Goal: Information Seeking & Learning: Find specific fact

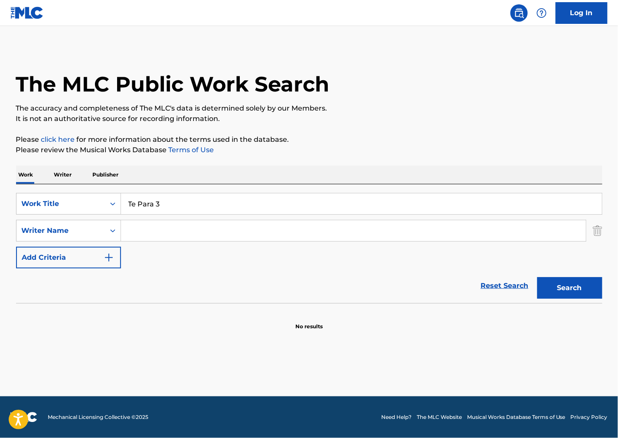
click at [382, 223] on input "Search Form" at bounding box center [353, 230] width 465 height 21
paste input "Cerati"
type input "Cerati"
click at [561, 286] on button "Search" at bounding box center [569, 288] width 65 height 22
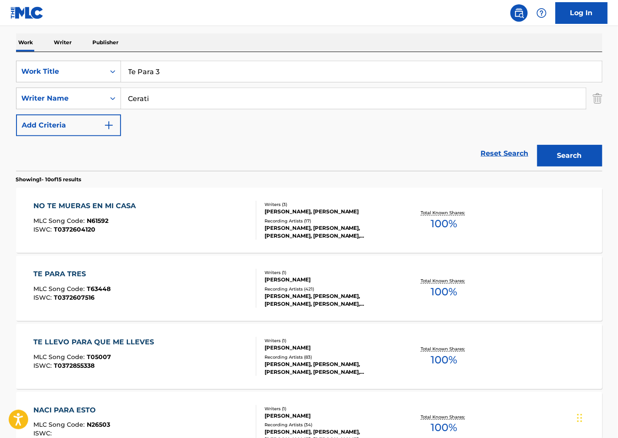
scroll to position [193, 0]
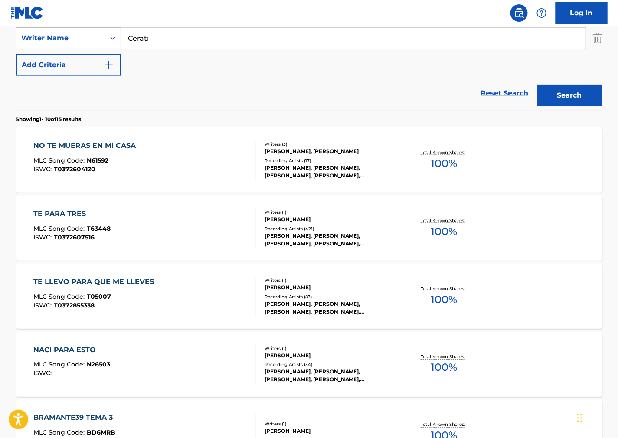
click at [162, 228] on div "TE PARA TRES MLC Song Code : T63448 ISWC : T0372607516" at bounding box center [144, 228] width 223 height 39
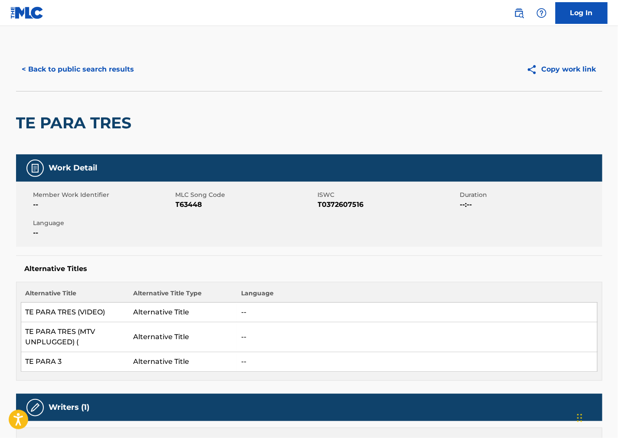
click at [423, 279] on div "Alternative Titles Alternative Title Alternative Title Type Language TE PARA TR…" at bounding box center [309, 317] width 586 height 125
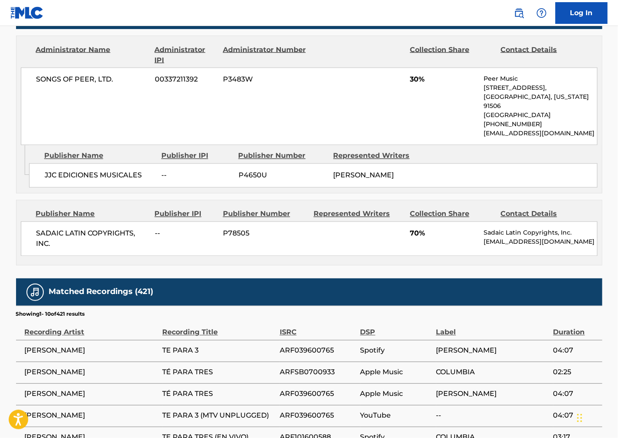
scroll to position [434, 0]
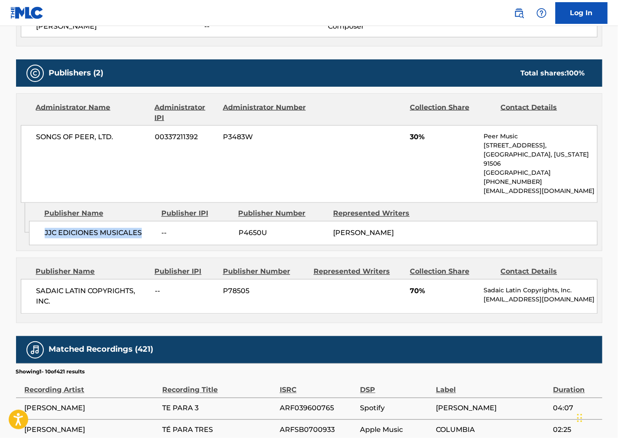
drag, startPoint x: 148, startPoint y: 229, endPoint x: 39, endPoint y: 238, distance: 109.6
click at [39, 238] on div "JJC EDICIONES MUSICALES -- P4650U [PERSON_NAME]" at bounding box center [313, 233] width 569 height 24
copy span "JJC EDICIONES MUSICALES"
drag, startPoint x: 383, startPoint y: 279, endPoint x: 292, endPoint y: 252, distance: 94.7
click at [383, 277] on div "Represented Writers" at bounding box center [359, 272] width 90 height 10
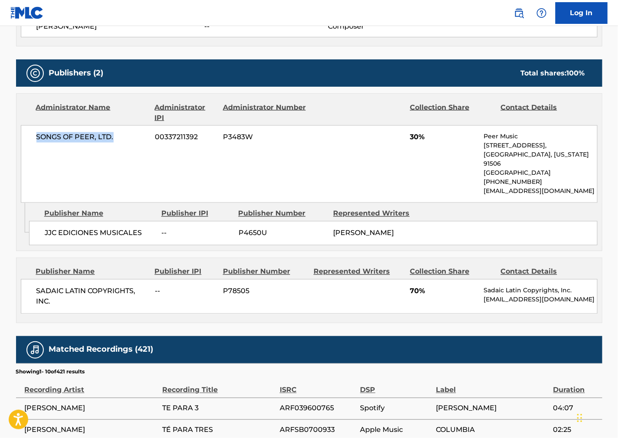
drag, startPoint x: 88, startPoint y: 140, endPoint x: 33, endPoint y: 142, distance: 54.3
click at [33, 142] on div "SONGS OF PEER, LTD. 00337211392 P3483W 30% Peer Music [STREET_ADDRESS][US_STATE…" at bounding box center [309, 164] width 577 height 78
copy span "SONGS OF PEER, LTD."
click at [425, 297] on span "70%" at bounding box center [443, 291] width 67 height 10
click at [22, 296] on div "SADAIC LATIN COPYRIGHTS, INC. -- P78505 70% Sadaic Latin Copyrights, Inc. [EMAI…" at bounding box center [309, 296] width 577 height 35
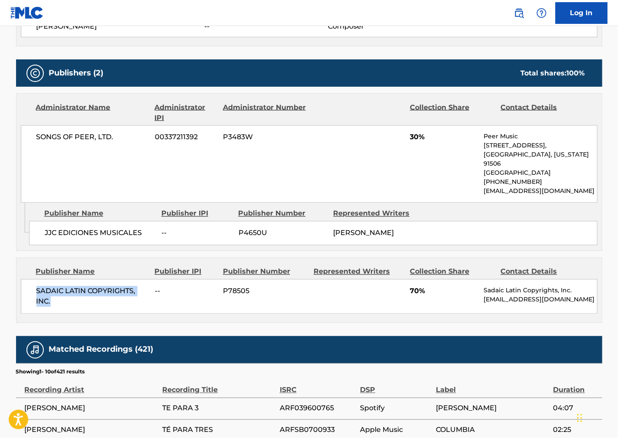
copy span "SADAIC LATIN COPYRIGHTS, INC."
click at [371, 291] on div "SADAIC LATIN COPYRIGHTS, INC. -- P78505 70% Sadaic Latin Copyrights, Inc. [EMAI…" at bounding box center [309, 296] width 577 height 35
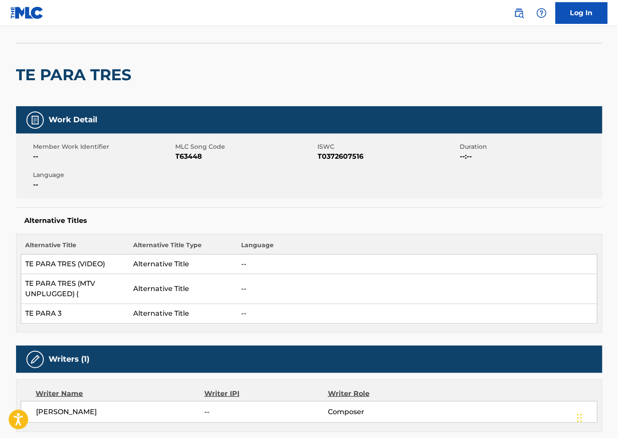
scroll to position [0, 0]
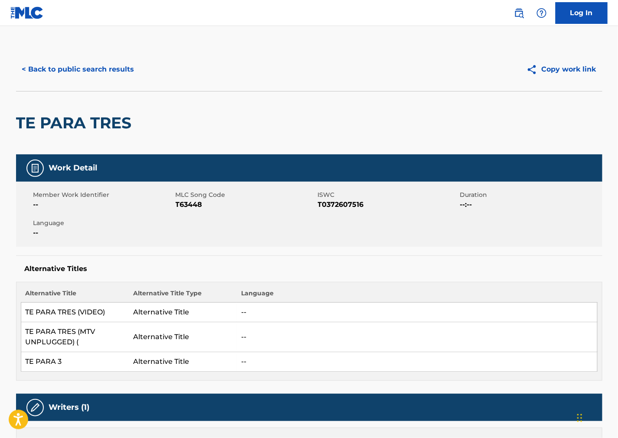
click at [351, 205] on span "T0372607516" at bounding box center [388, 205] width 140 height 10
copy span "T0372607516"
drag, startPoint x: 373, startPoint y: 255, endPoint x: 200, endPoint y: 220, distance: 177.0
click at [370, 255] on div "Work Detail Member Work Identifier -- MLC Song Code T63448 ISWC T0372607516 Dur…" at bounding box center [309, 267] width 586 height 226
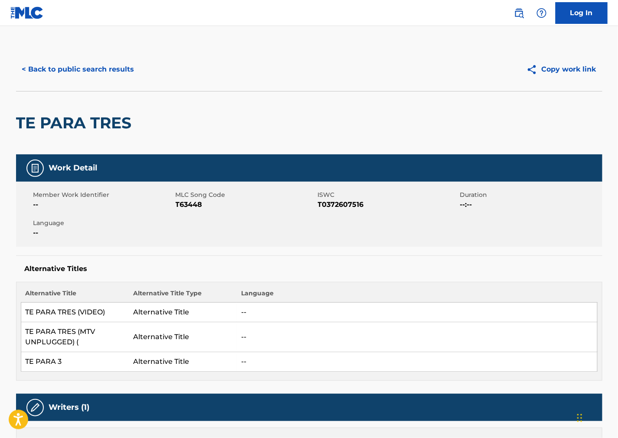
click at [194, 202] on span "T63448" at bounding box center [246, 205] width 140 height 10
copy span "T63448"
drag, startPoint x: 327, startPoint y: 227, endPoint x: 323, endPoint y: 227, distance: 4.8
click at [327, 227] on div "Member Work Identifier -- MLC Song Code T63448 ISWC T0372607516 Duration --:-- …" at bounding box center [309, 214] width 586 height 65
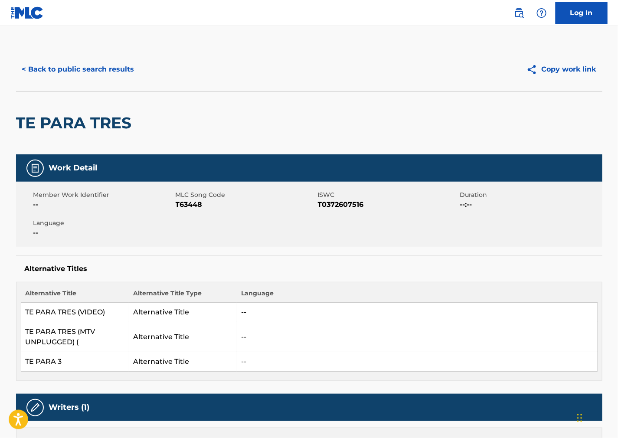
click at [596, 314] on td "--" at bounding box center [417, 313] width 360 height 20
click at [421, 278] on div "Alternative Titles Alternative Title Alternative Title Type Language TE PARA TR…" at bounding box center [309, 317] width 586 height 125
drag, startPoint x: 23, startPoint y: 124, endPoint x: 7, endPoint y: 125, distance: 16.9
copy h2 "TE PARA TRES"
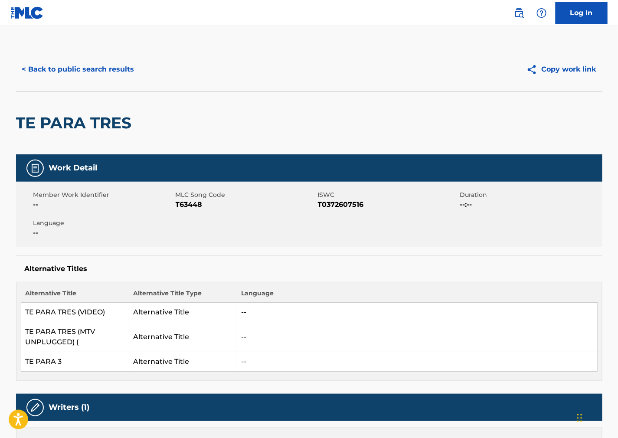
drag, startPoint x: 409, startPoint y: 271, endPoint x: 372, endPoint y: 285, distance: 40.4
click at [409, 271] on h5 "Alternative Titles" at bounding box center [309, 269] width 569 height 9
click at [118, 62] on button "< Back to public search results" at bounding box center [78, 70] width 124 height 22
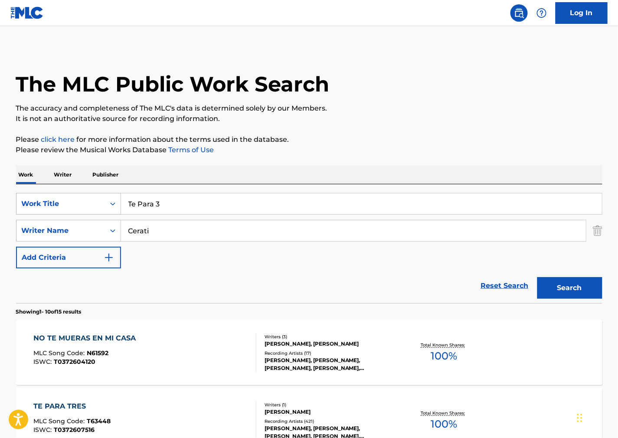
drag, startPoint x: 188, startPoint y: 206, endPoint x: 33, endPoint y: 206, distance: 155.7
click at [33, 206] on div "SearchWithCriteria55746fc9-8a03-4764-94f7-e06ea4b658e5 Work Title Te Para 3" at bounding box center [309, 204] width 586 height 22
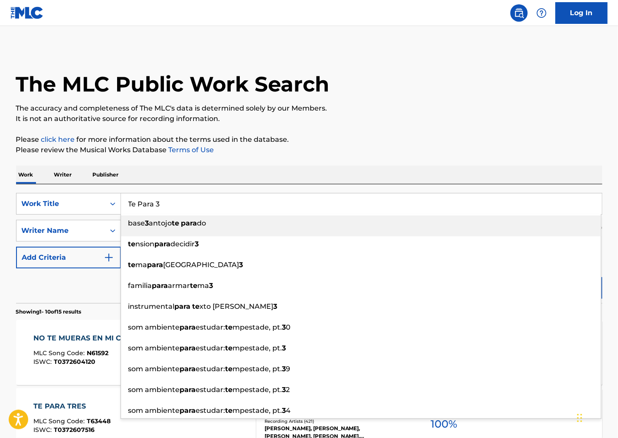
paste input "[PERSON_NAME]"
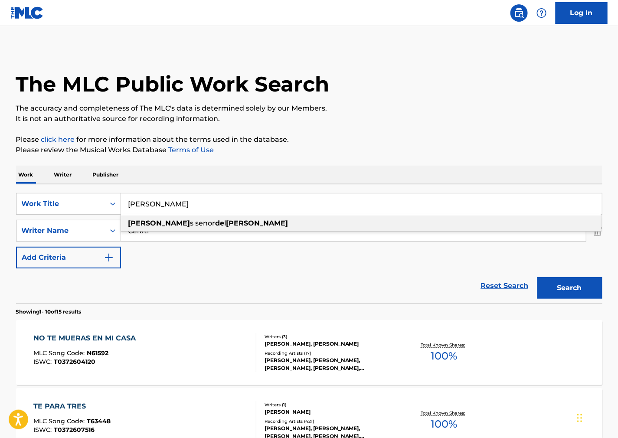
type input "[PERSON_NAME]"
drag, startPoint x: 198, startPoint y: 203, endPoint x: 96, endPoint y: 204, distance: 101.5
click at [97, 204] on div "SearchWithCriteria55746fc9-8a03-4764-94f7-e06ea4b658e5 Work Title [PERSON_NAME]…" at bounding box center [309, 204] width 586 height 22
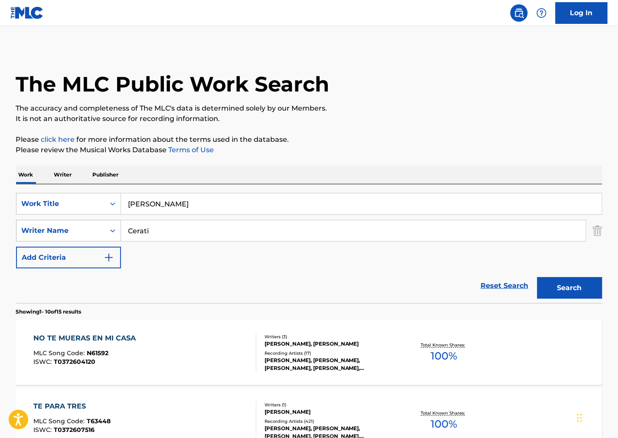
drag, startPoint x: 218, startPoint y: 229, endPoint x: 55, endPoint y: 233, distance: 163.1
click at [55, 233] on div "SearchWithCriteriafb5293be-ad9d-41fb-ba3d-394636647516 Writer Name [PERSON_NAME]" at bounding box center [309, 231] width 586 height 22
paste input "[PERSON_NAME]"
type input "[PERSON_NAME]"
click at [564, 296] on button "Search" at bounding box center [569, 288] width 65 height 22
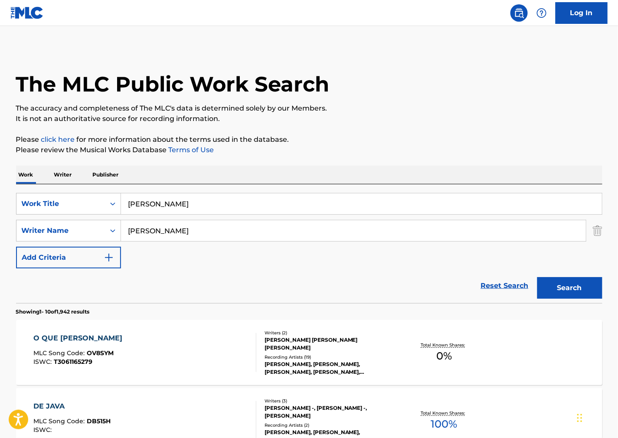
drag, startPoint x: 209, startPoint y: 198, endPoint x: 33, endPoint y: 191, distance: 176.2
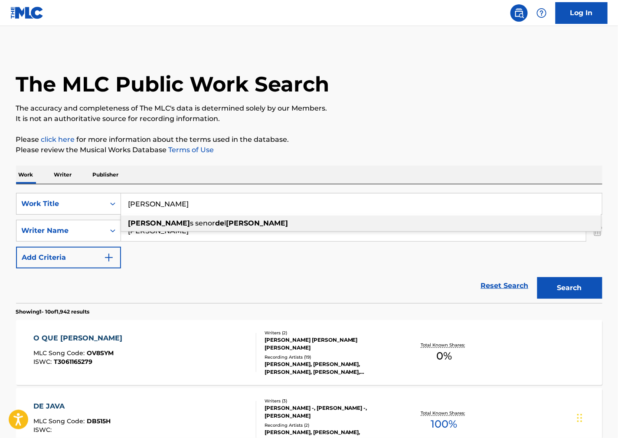
paste input "racle of Grace"
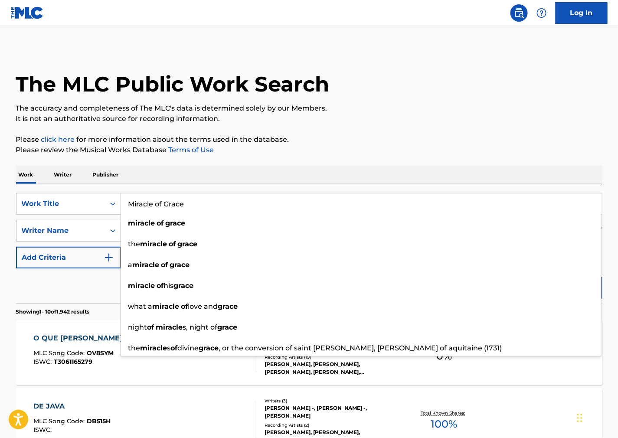
type input "Miracle of Grace"
click at [553, 116] on p "It is not an authoritative source for recording information." at bounding box center [309, 119] width 586 height 10
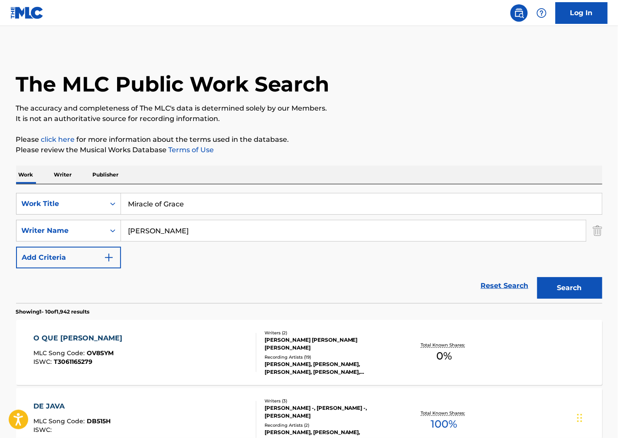
click at [588, 284] on button "Search" at bounding box center [569, 288] width 65 height 22
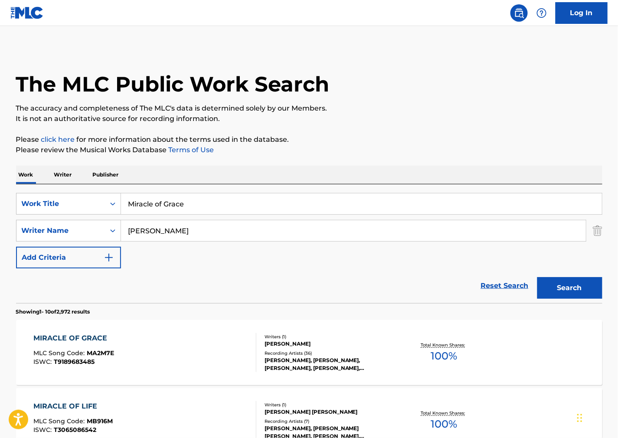
click at [204, 349] on div "MIRACLE OF GRACE MLC Song Code : MA2M7E ISWC : T9189683485" at bounding box center [144, 352] width 223 height 39
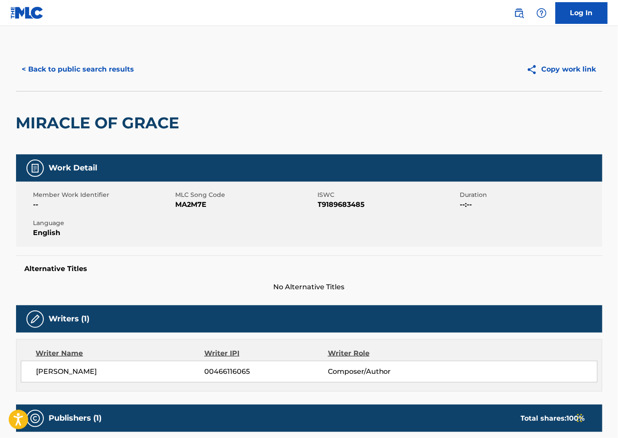
click at [186, 200] on span "MA2M7E" at bounding box center [246, 205] width 140 height 10
copy span "MA2M7E"
click at [331, 201] on span "T9189683485" at bounding box center [388, 205] width 140 height 10
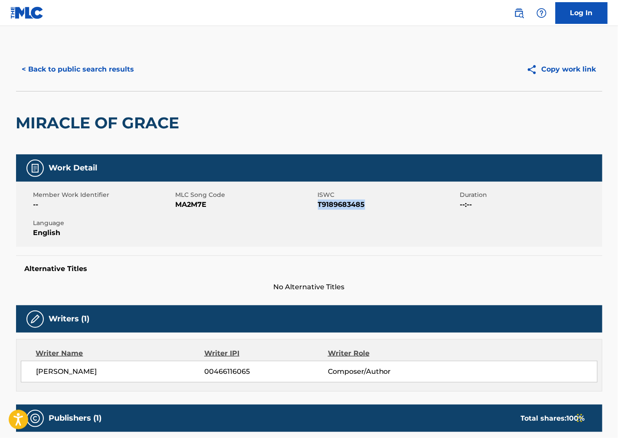
copy span "T9189683485"
click at [400, 237] on div "Member Work Identifier -- MLC Song Code MA2M7E ISWC T9189683485 Duration --:-- …" at bounding box center [309, 214] width 586 height 65
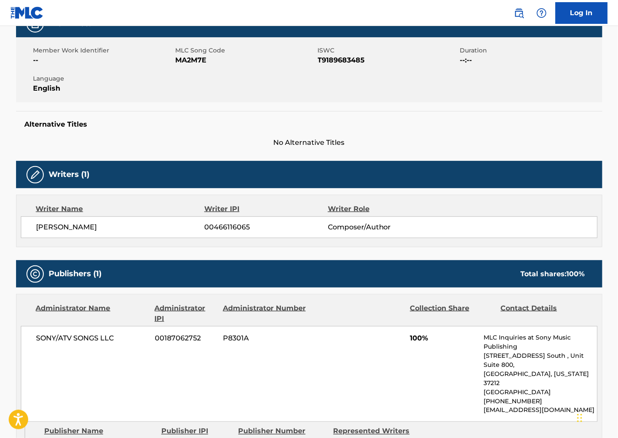
drag, startPoint x: 118, startPoint y: 233, endPoint x: 35, endPoint y: 236, distance: 82.9
click at [35, 236] on div "[PERSON_NAME] 00466116065 Composer/Author" at bounding box center [309, 227] width 577 height 22
copy span "[PERSON_NAME]"
drag, startPoint x: 340, startPoint y: 238, endPoint x: 284, endPoint y: 268, distance: 63.7
click at [340, 239] on div "Writer Name Writer IPI Writer Role [PERSON_NAME] 00466116065 Composer/Author" at bounding box center [309, 221] width 586 height 52
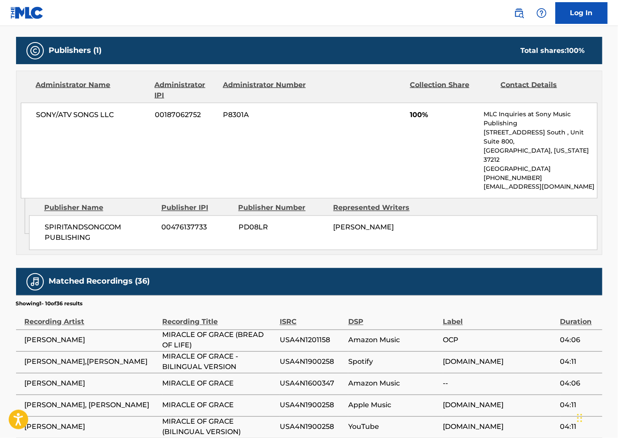
scroll to position [385, 0]
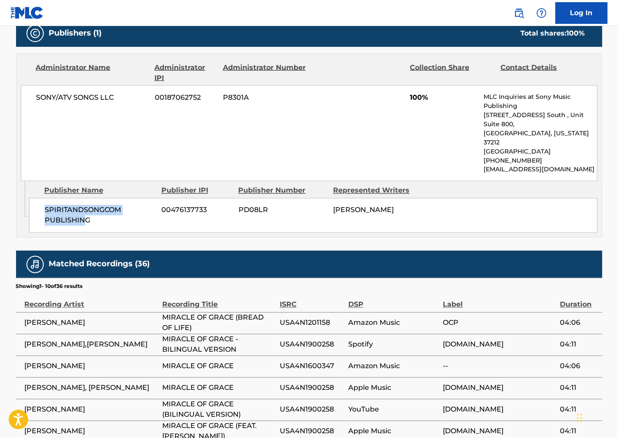
drag, startPoint x: 84, startPoint y: 210, endPoint x: 64, endPoint y: 198, distance: 23.1
click at [36, 198] on div "SPIRITANDSONGCOM PUBLISHING 00476137733 PD08LR [PERSON_NAME]" at bounding box center [313, 215] width 569 height 35
click at [94, 205] on span "SPIRITANDSONGCOM PUBLISHING" at bounding box center [100, 215] width 111 height 21
drag, startPoint x: 95, startPoint y: 202, endPoint x: 28, endPoint y: 192, distance: 68.0
click at [28, 192] on div "Admin Original Publisher Connecting Line Publisher Name Publisher IPI Publisher…" at bounding box center [309, 209] width 586 height 56
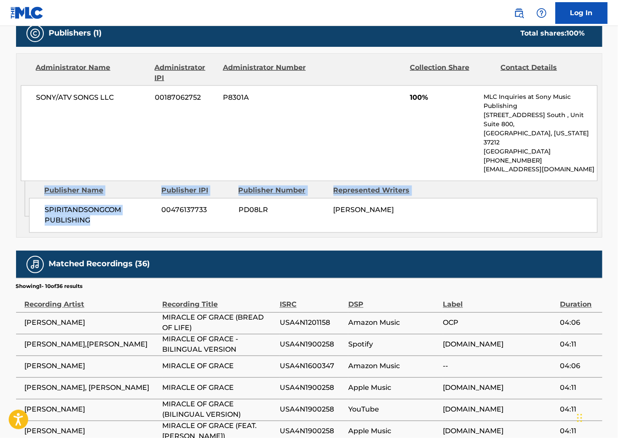
copy div "Publisher Name Publisher IPI Publisher Number Represented Writers SPIRITANDSONG…"
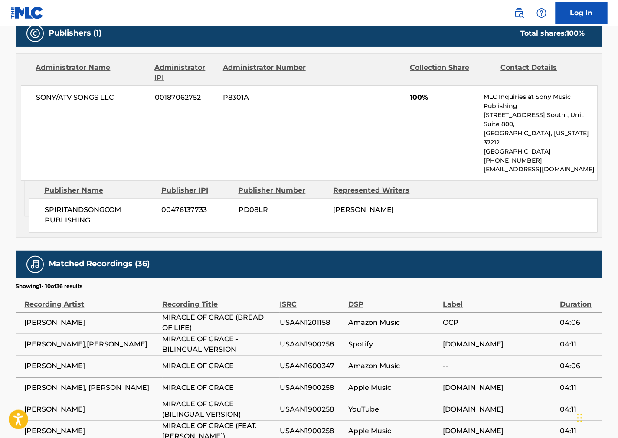
drag, startPoint x: 404, startPoint y: 233, endPoint x: 324, endPoint y: 236, distance: 79.9
click at [404, 251] on div "Matched Recordings (36)" at bounding box center [309, 264] width 586 height 27
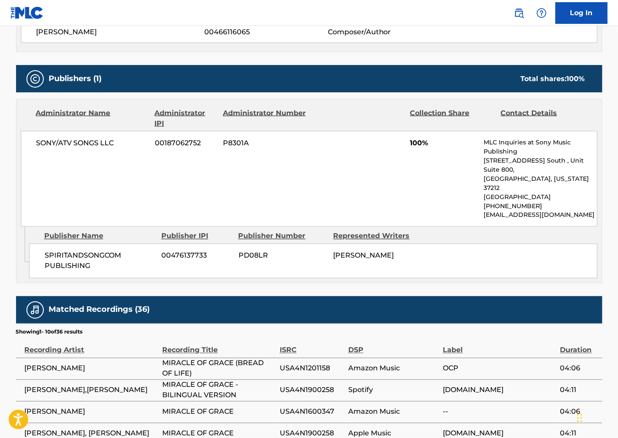
scroll to position [289, 0]
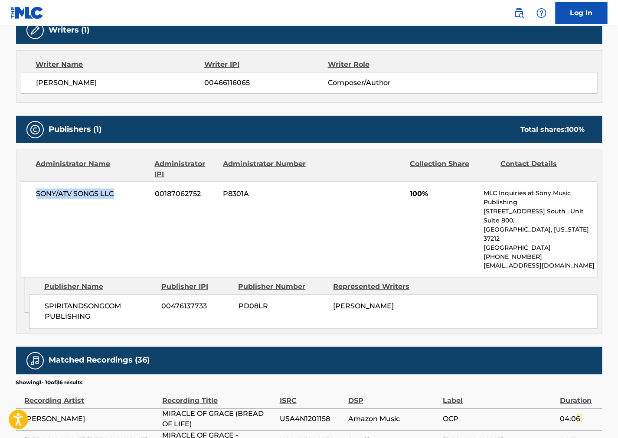
drag, startPoint x: 124, startPoint y: 192, endPoint x: 18, endPoint y: 199, distance: 106.9
click at [18, 199] on div "Administrator Name Administrator IPI Administrator Number Collection Share Cont…" at bounding box center [309, 214] width 586 height 128
click at [379, 223] on div "SONY/ATV SONGS LLC 00187062752 P8301A 100% MLC Inquiries at Sony Music Publishi…" at bounding box center [309, 230] width 577 height 96
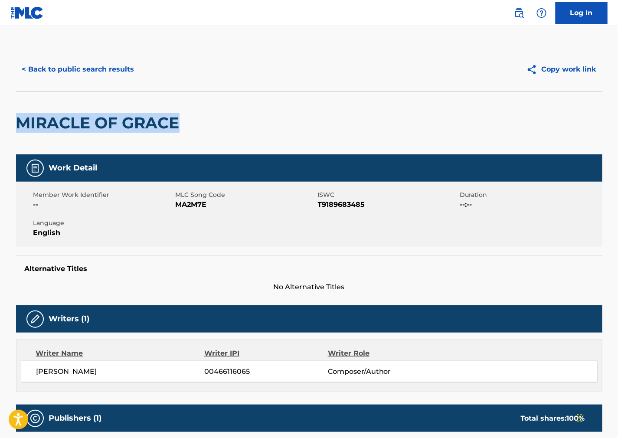
drag, startPoint x: 183, startPoint y: 122, endPoint x: -1, endPoint y: 121, distance: 184.8
click at [0, 121] on html "Accessibility Screen-Reader Guide, Feedback, and Issue Reporting | New window C…" at bounding box center [309, 219] width 618 height 438
click at [89, 72] on button "< Back to public search results" at bounding box center [78, 70] width 124 height 22
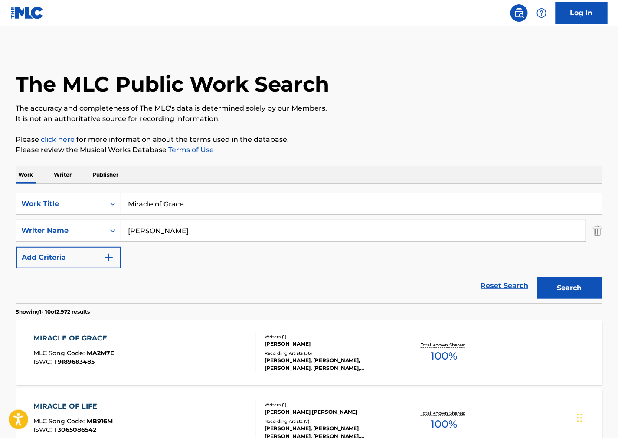
drag, startPoint x: 233, startPoint y: 205, endPoint x: -6, endPoint y: 207, distance: 239.0
click at [0, 207] on html "Accessibility Screen-Reader Guide, Feedback, and Issue Reporting | New window C…" at bounding box center [309, 219] width 618 height 438
paste input "Tootie Ma Is a Big Fine Thing"
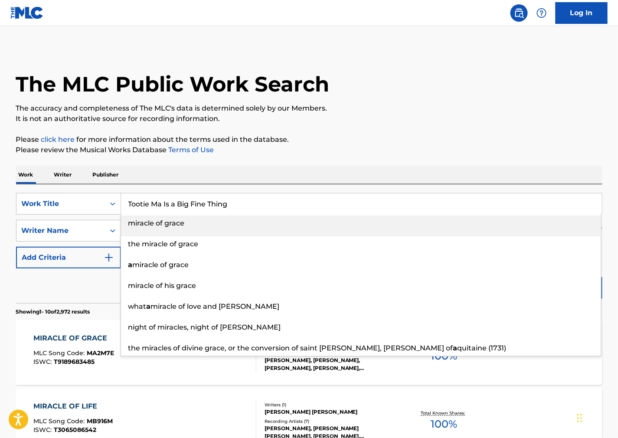
type input "Tootie Ma Is a Big Fine Thing"
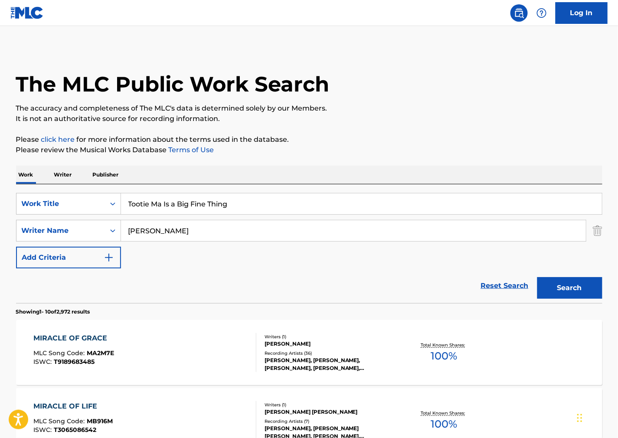
click at [373, 193] on input "Tootie Ma Is a Big Fine Thing" at bounding box center [361, 203] width 481 height 21
click at [317, 240] on input "[PERSON_NAME]" at bounding box center [353, 230] width 465 height 21
drag, startPoint x: 318, startPoint y: 234, endPoint x: 115, endPoint y: 218, distance: 203.2
click at [35, 212] on div "SearchWithCriteria55746fc9-8a03-4764-94f7-e06ea4b658e5 Work Title Tootie Ma Is …" at bounding box center [309, 230] width 586 height 75
paste input "[PERSON_NAME]"
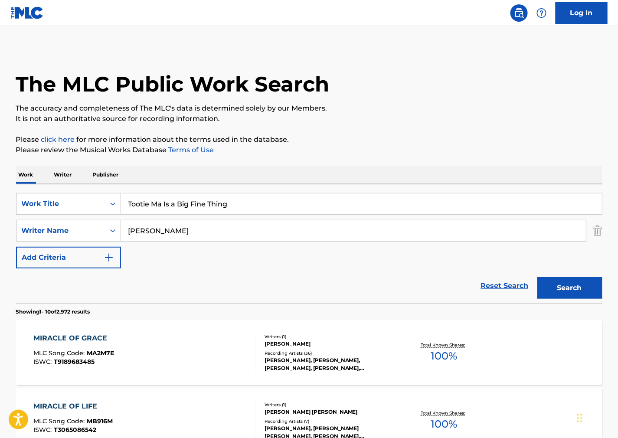
type input "[PERSON_NAME]"
click at [580, 291] on button "Search" at bounding box center [569, 288] width 65 height 22
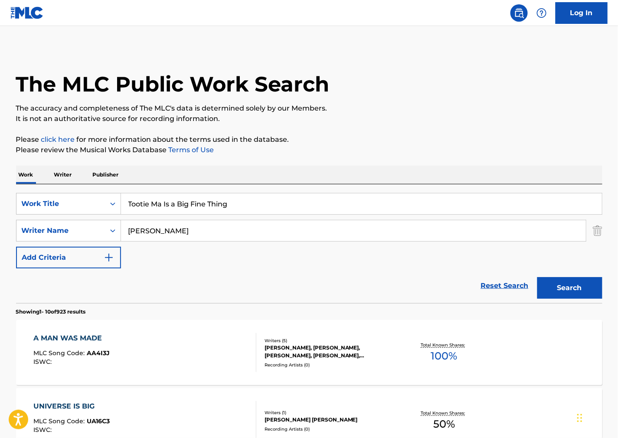
click at [384, 90] on div "The MLC Public Work Search" at bounding box center [309, 79] width 586 height 63
drag, startPoint x: 34, startPoint y: 202, endPoint x: 0, endPoint y: 204, distance: 33.9
paste input "Muneca"
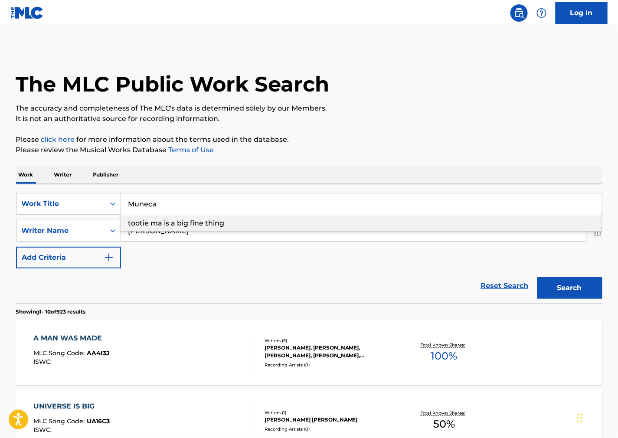
type input "Muneca"
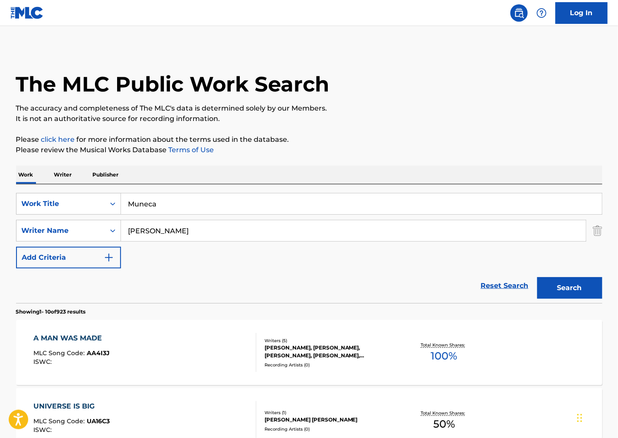
click at [371, 141] on p "Please click here for more information about the terms used in the database." at bounding box center [309, 139] width 586 height 10
click at [41, 232] on div "SearchWithCriteriafb5293be-ad9d-41fb-ba3d-394636647516 Writer Name [PERSON_NAME]" at bounding box center [309, 231] width 586 height 22
paste input "[PERSON_NAME]"
type input "[PERSON_NAME]"
click at [549, 285] on button "Search" at bounding box center [569, 288] width 65 height 22
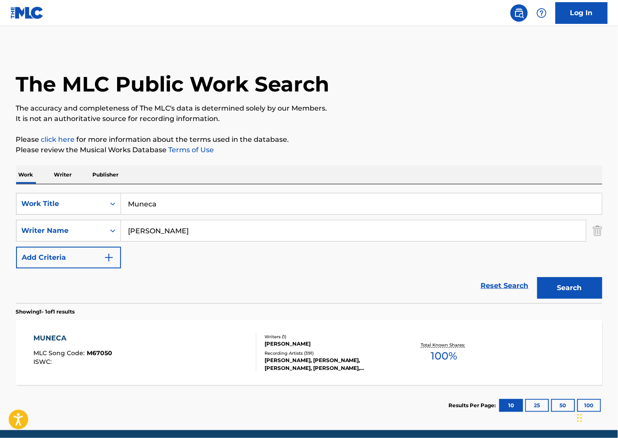
click at [188, 363] on div "MUNECA MLC Song Code : M67050 ISWC :" at bounding box center [144, 352] width 223 height 39
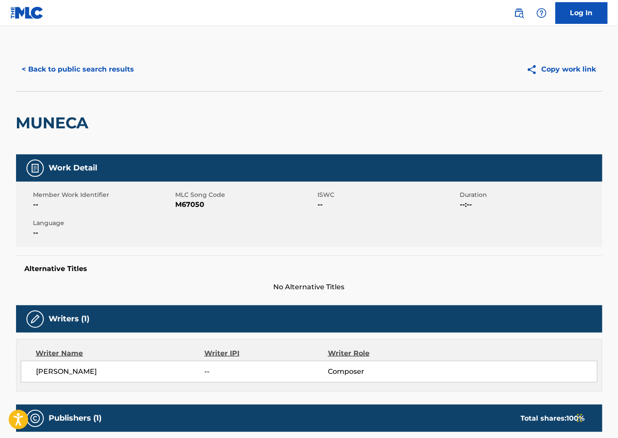
click at [196, 203] on span "M67050" at bounding box center [246, 205] width 140 height 10
click at [406, 248] on div "Work Detail Member Work Identifier -- MLC Song Code M67050 ISWC -- Duration --:…" at bounding box center [309, 223] width 586 height 138
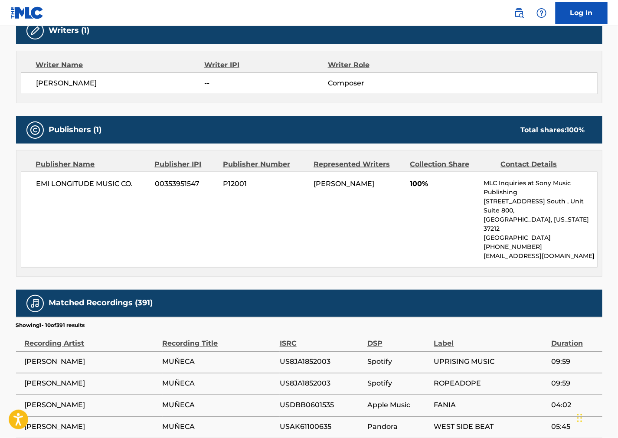
scroll to position [289, 0]
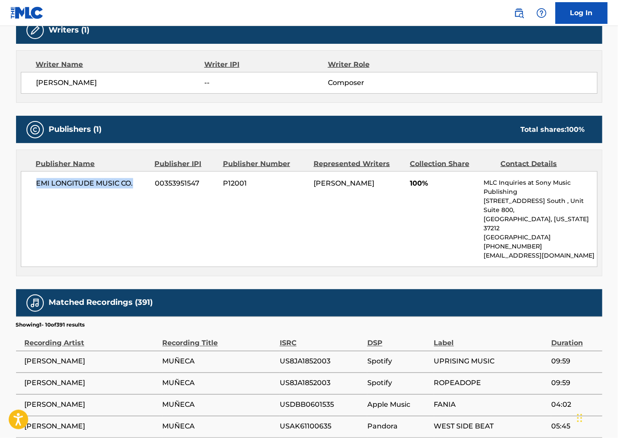
drag, startPoint x: 78, startPoint y: 180, endPoint x: 15, endPoint y: 180, distance: 62.9
click at [15, 180] on div "< Back to public search results Copy work link MUNECA Work Detail Member Work I…" at bounding box center [309, 179] width 607 height 840
click at [431, 289] on div "Matched Recordings (391)" at bounding box center [309, 302] width 586 height 27
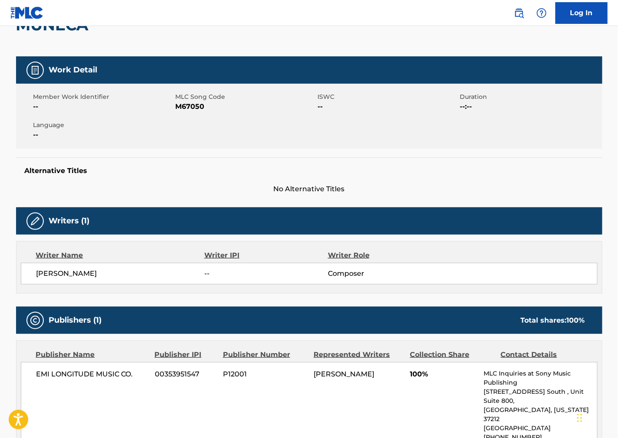
scroll to position [0, 0]
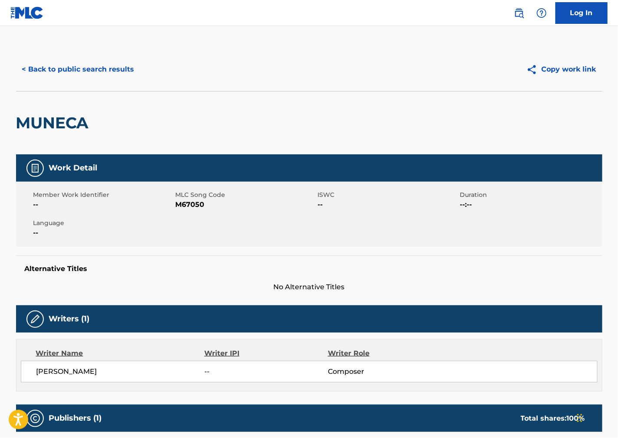
click at [79, 65] on button "< Back to public search results" at bounding box center [78, 70] width 124 height 22
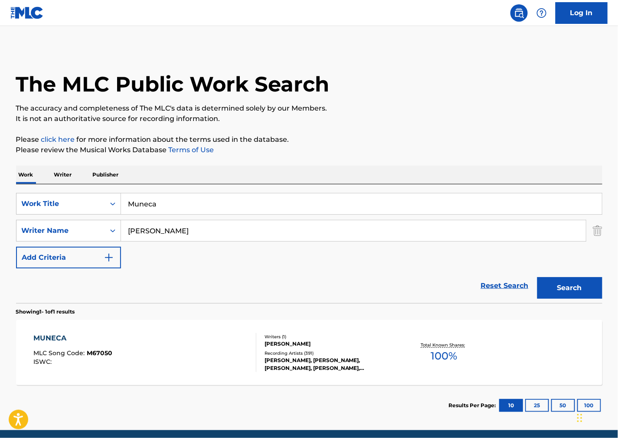
drag, startPoint x: 201, startPoint y: 208, endPoint x: -7, endPoint y: 204, distance: 208.2
click at [0, 204] on html "Accessibility Screen-Reader Guide, Feedback, and Issue Reporting | New window C…" at bounding box center [309, 219] width 618 height 438
paste input "Vitamin"
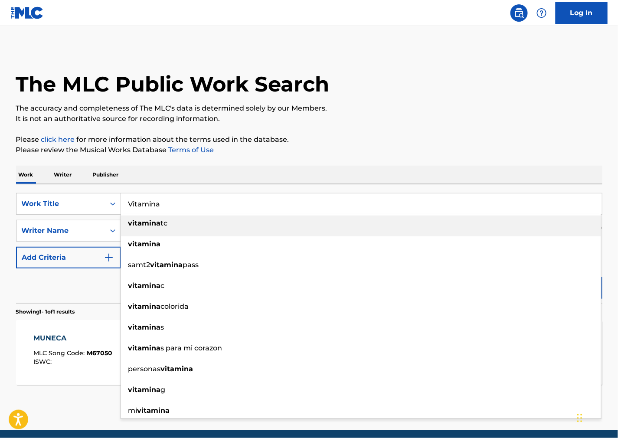
type input "Vitamina"
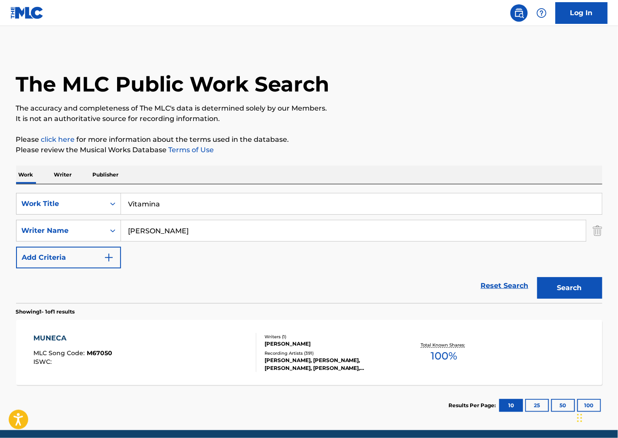
click at [397, 150] on p "Please review the Musical Works Database Terms of Use" at bounding box center [309, 150] width 586 height 10
drag, startPoint x: 171, startPoint y: 232, endPoint x: 64, endPoint y: 225, distance: 107.8
click at [64, 225] on div "SearchWithCriteriafb5293be-ad9d-41fb-ba3d-394636647516 Writer Name [PERSON_NAME]" at bounding box center [309, 231] width 586 height 22
paste input "[PERSON_NAME]"
click at [422, 136] on p "Please click here for more information about the terms used in the database." at bounding box center [309, 139] width 586 height 10
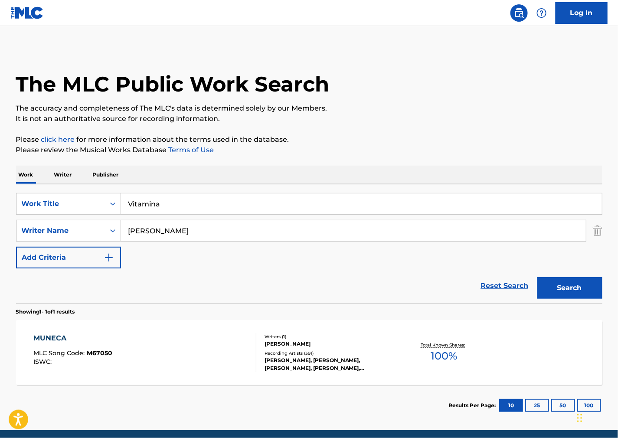
click at [577, 287] on button "Search" at bounding box center [569, 288] width 65 height 22
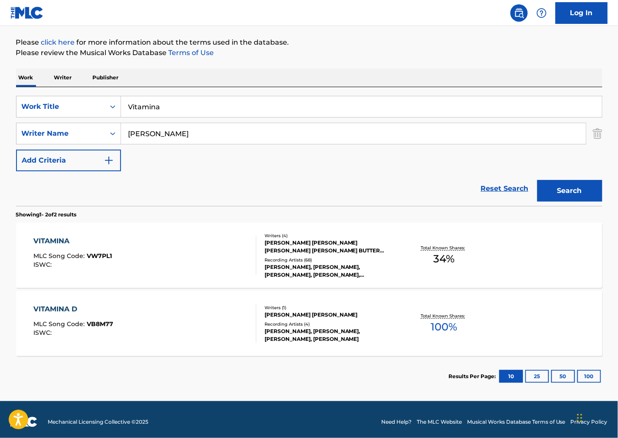
scroll to position [102, 0]
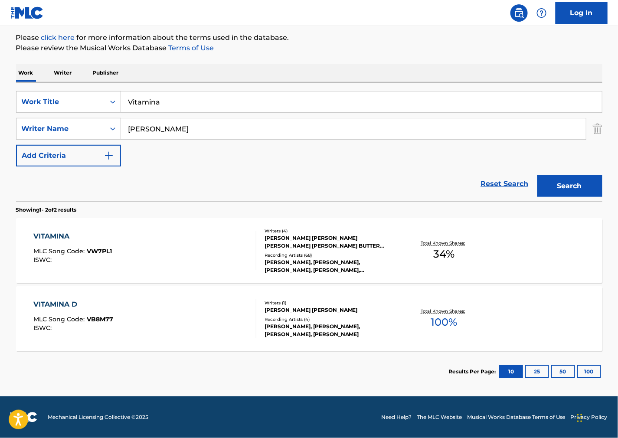
drag, startPoint x: 166, startPoint y: 128, endPoint x: -52, endPoint y: 111, distance: 218.9
click at [0, 111] on html "Accessibility Screen-Reader Guide, Feedback, and Issue Reporting | New window C…" at bounding box center [309, 117] width 618 height 438
paste input "Scagg"
type input "[PERSON_NAME]"
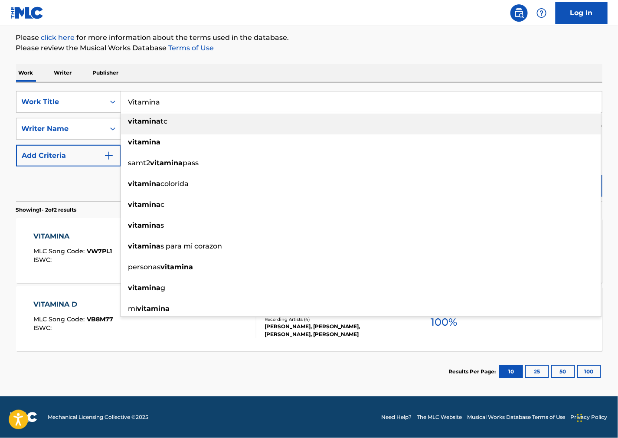
drag, startPoint x: 344, startPoint y: 95, endPoint x: 324, endPoint y: 64, distance: 36.6
click at [0, 95] on html "Accessibility Screen-Reader Guide, Feedback, and Issue Reporting | New window C…" at bounding box center [309, 117] width 618 height 438
paste input "Rian"
type input "Rian"
click at [376, 57] on div "The MLC Public Work Search The accuracy and completeness of The MLC's data is d…" at bounding box center [309, 169] width 607 height 446
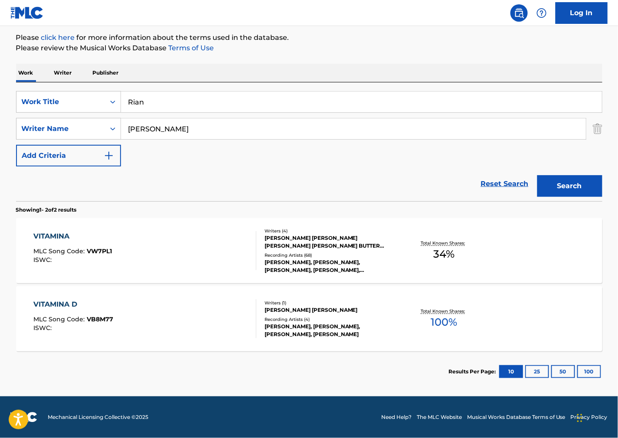
click at [554, 184] on button "Search" at bounding box center [569, 186] width 65 height 22
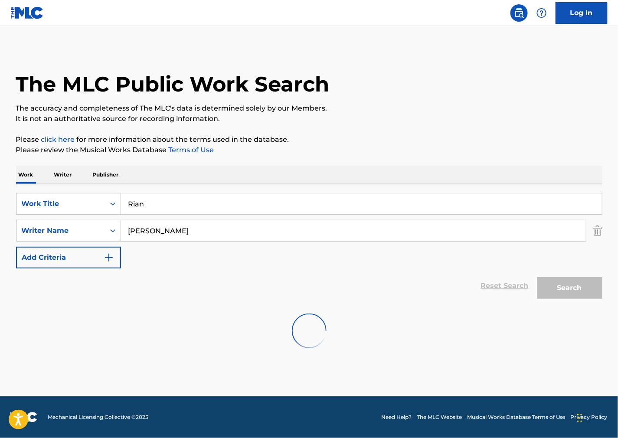
scroll to position [0, 0]
drag, startPoint x: 170, startPoint y: 228, endPoint x: 98, endPoint y: 229, distance: 72.0
click at [98, 229] on div "SearchWithCriteriafb5293be-ad9d-41fb-ba3d-394636647516 Writer Name [PERSON_NAME]" at bounding box center [309, 231] width 586 height 22
paste input "[PERSON_NAME]"
click at [570, 292] on button "Search" at bounding box center [569, 288] width 65 height 22
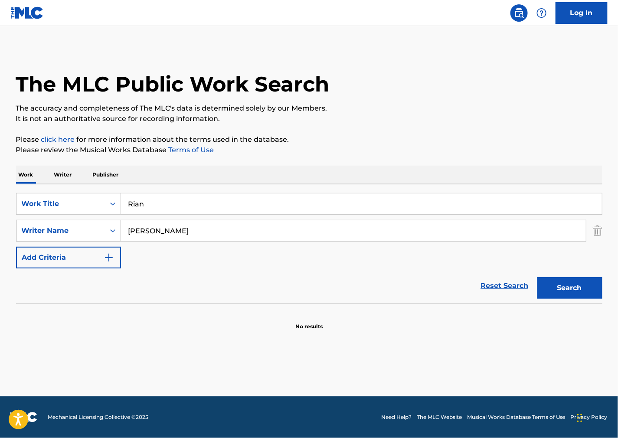
drag, startPoint x: 188, startPoint y: 234, endPoint x: 35, endPoint y: 223, distance: 154.0
click at [35, 223] on div "SearchWithCriteriafb5293be-ad9d-41fb-ba3d-394636647516 Writer Name [PERSON_NAME]" at bounding box center [309, 231] width 586 height 22
paste input "[PERSON_NAME]"
type input "[PERSON_NAME]"
click at [568, 290] on button "Search" at bounding box center [569, 288] width 65 height 22
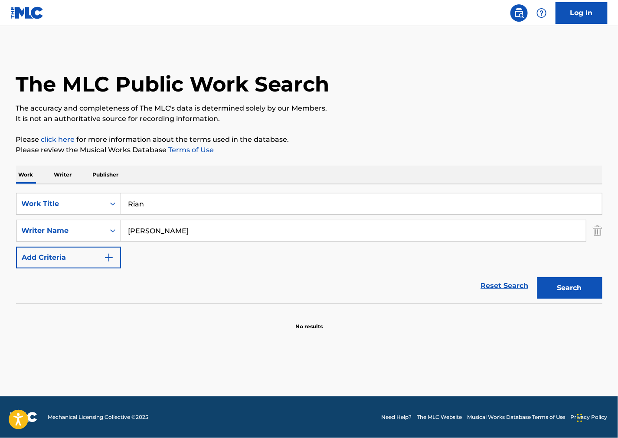
drag, startPoint x: 186, startPoint y: 236, endPoint x: 50, endPoint y: 236, distance: 135.8
click at [50, 236] on div "SearchWithCriteriafb5293be-ad9d-41fb-ba3d-394636647516 Writer Name [PERSON_NAME]" at bounding box center [309, 231] width 586 height 22
click at [537, 277] on button "Search" at bounding box center [569, 288] width 65 height 22
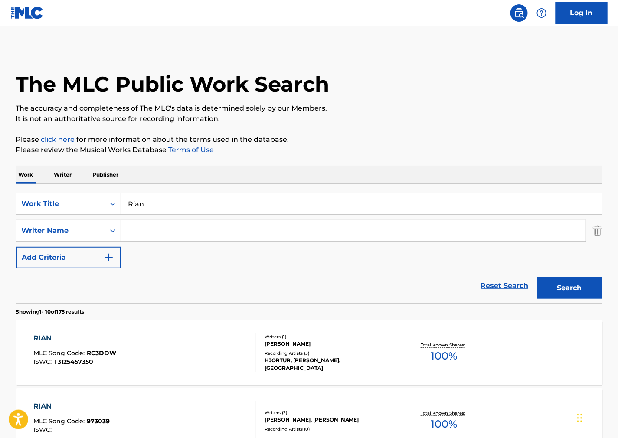
drag, startPoint x: 177, startPoint y: 195, endPoint x: 167, endPoint y: 202, distance: 12.3
click at [171, 199] on input "Rian" at bounding box center [361, 203] width 481 height 21
drag, startPoint x: 166, startPoint y: 203, endPoint x: 43, endPoint y: 200, distance: 123.2
click at [46, 198] on div "SearchWithCriteria55746fc9-8a03-4764-94f7-e06ea4b658e5 Work Title Rian" at bounding box center [309, 204] width 586 height 22
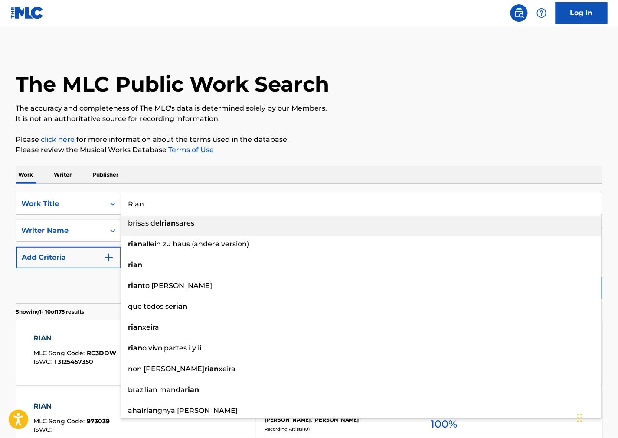
paste input "[PERSON_NAME]"
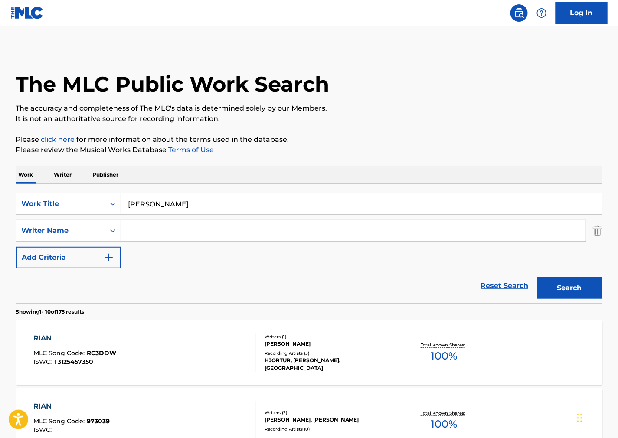
type input "[PERSON_NAME]"
click at [446, 154] on p "Please review the Musical Works Database Terms of Use" at bounding box center [309, 150] width 586 height 10
click at [182, 226] on input "Search Form" at bounding box center [353, 230] width 465 height 21
paste input "[PERSON_NAME]"
type input "[PERSON_NAME]"
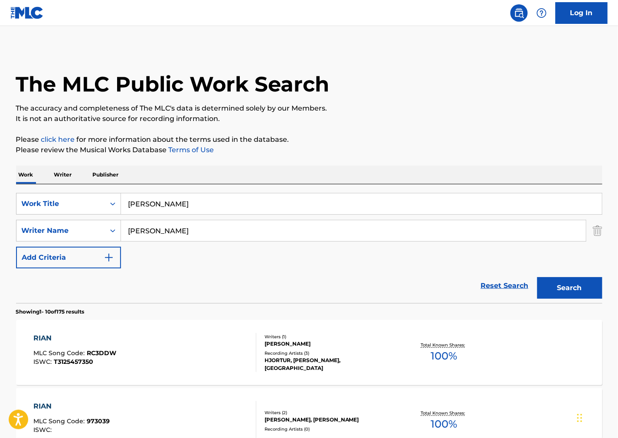
click at [552, 278] on div "Search" at bounding box center [567, 285] width 69 height 35
click at [552, 285] on button "Search" at bounding box center [569, 288] width 65 height 22
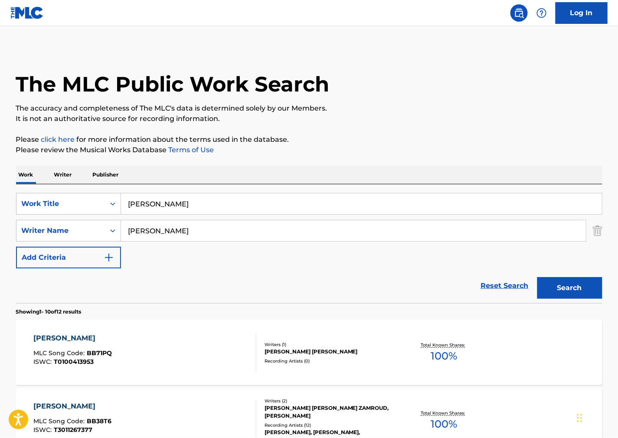
drag, startPoint x: 41, startPoint y: 204, endPoint x: -56, endPoint y: 212, distance: 97.9
click at [0, 212] on html "Accessibility Screen-Reader Guide, Feedback, and Issue Reporting | New window C…" at bounding box center [309, 219] width 618 height 438
paste input "Diamonds"
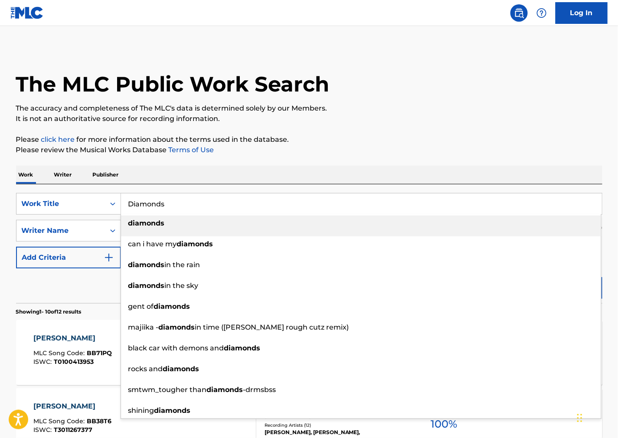
type input "Diamonds"
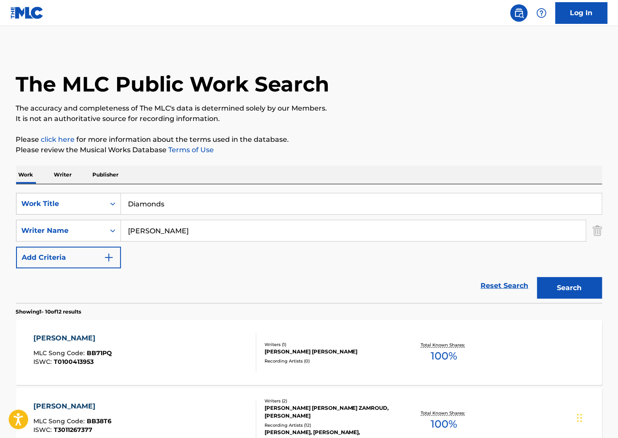
click at [392, 102] on div "The MLC Public Work Search" at bounding box center [309, 79] width 586 height 63
drag, startPoint x: 236, startPoint y: 229, endPoint x: -16, endPoint y: 244, distance: 252.9
click at [0, 244] on html "Accessibility Screen-Reader Guide, Feedback, and Issue Reporting | New window C…" at bounding box center [309, 219] width 618 height 438
paste input "[PERSON_NAME]"
type input "[PERSON_NAME]"
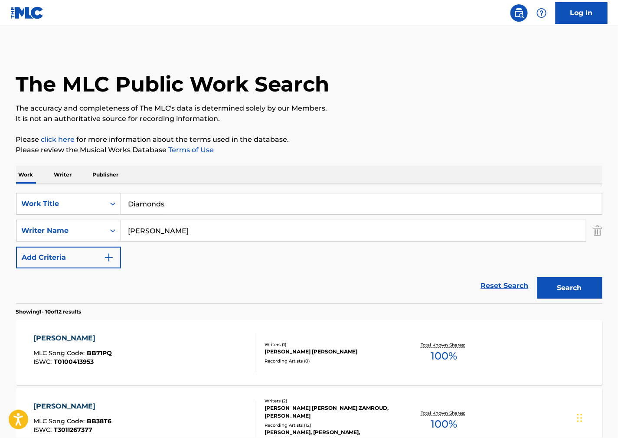
click at [556, 301] on div "Search" at bounding box center [567, 285] width 69 height 35
click at [565, 288] on button "Search" at bounding box center [569, 288] width 65 height 22
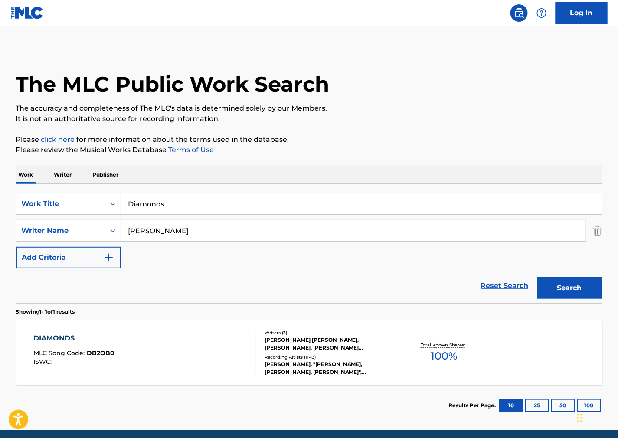
click at [197, 356] on div "DIAMONDS MLC Song Code : DB2OB0 ISWC :" at bounding box center [144, 352] width 223 height 39
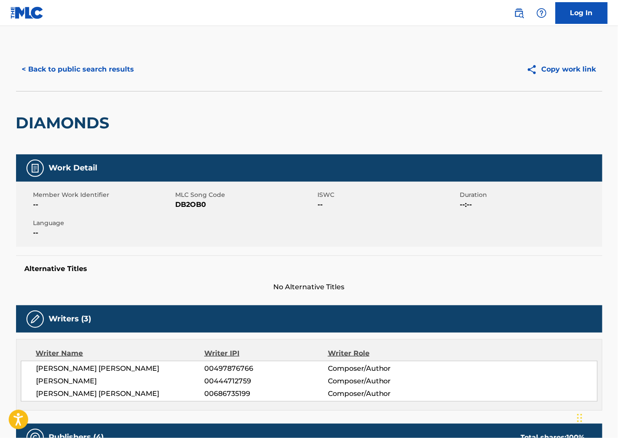
click at [192, 202] on span "DB2OB0" at bounding box center [246, 205] width 140 height 10
click at [422, 233] on div "Member Work Identifier -- MLC Song Code DB2OB0 ISWC -- Duration --:-- Language …" at bounding box center [309, 214] width 586 height 65
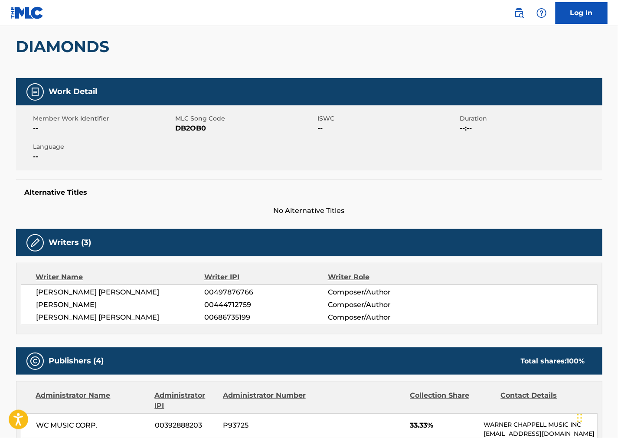
scroll to position [193, 0]
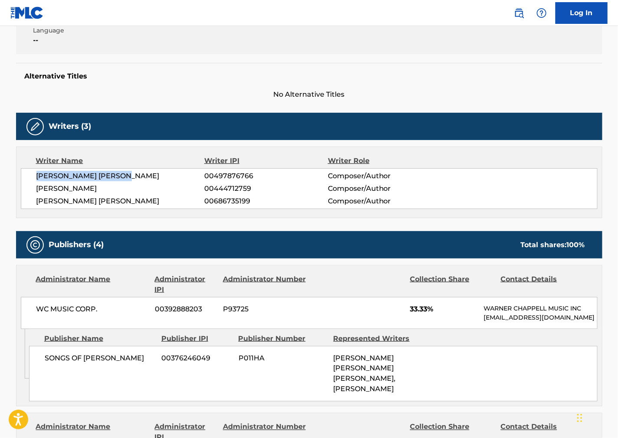
drag, startPoint x: 90, startPoint y: 183, endPoint x: 29, endPoint y: 177, distance: 61.1
click at [29, 177] on div "[PERSON_NAME] [PERSON_NAME] 00497876766 Composer/Author [PERSON_NAME] 004447127…" at bounding box center [309, 188] width 577 height 41
click at [478, 217] on div "Writer Name Writer IPI Writer Role [PERSON_NAME] [PERSON_NAME] 00497876766 Comp…" at bounding box center [309, 183] width 586 height 72
drag, startPoint x: 131, startPoint y: 188, endPoint x: 25, endPoint y: 187, distance: 106.3
click at [25, 187] on div "[PERSON_NAME] [PERSON_NAME] 00497876766 Composer/Author [PERSON_NAME] 004447127…" at bounding box center [309, 188] width 577 height 41
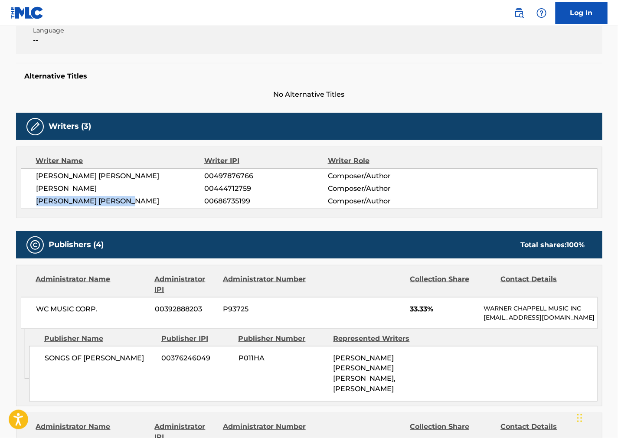
drag, startPoint x: 145, startPoint y: 200, endPoint x: 32, endPoint y: 200, distance: 113.2
click at [32, 200] on div "[PERSON_NAME] [PERSON_NAME] 00497876766 Composer/Author [PERSON_NAME] 004447127…" at bounding box center [309, 188] width 577 height 41
click at [383, 257] on div "Publishers (4) Total shares: 100 %" at bounding box center [309, 244] width 586 height 27
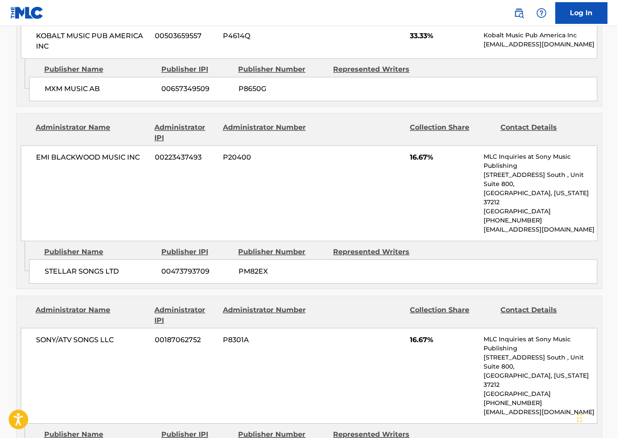
scroll to position [324, 0]
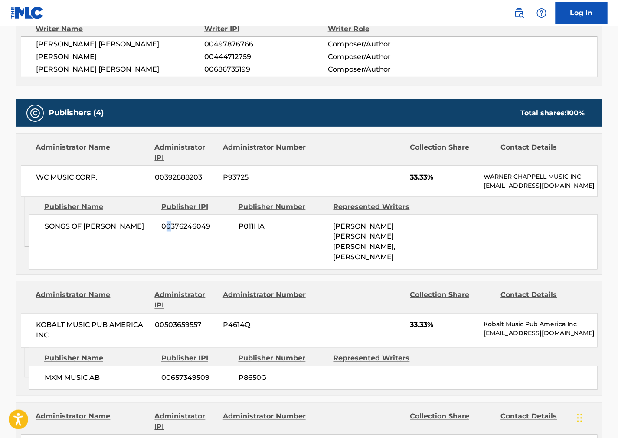
drag, startPoint x: 169, startPoint y: 232, endPoint x: 162, endPoint y: 232, distance: 7.4
click at [164, 232] on span "00376246049" at bounding box center [197, 226] width 70 height 10
click at [150, 232] on span "SONGS OF [PERSON_NAME]" at bounding box center [100, 226] width 111 height 10
drag, startPoint x: 144, startPoint y: 234, endPoint x: 43, endPoint y: 241, distance: 101.3
click at [43, 241] on div "SONGS OF WOLF COUSINS 00376246049 P011HA [PERSON_NAME] [PERSON_NAME] [PERSON_NA…" at bounding box center [313, 242] width 569 height 56
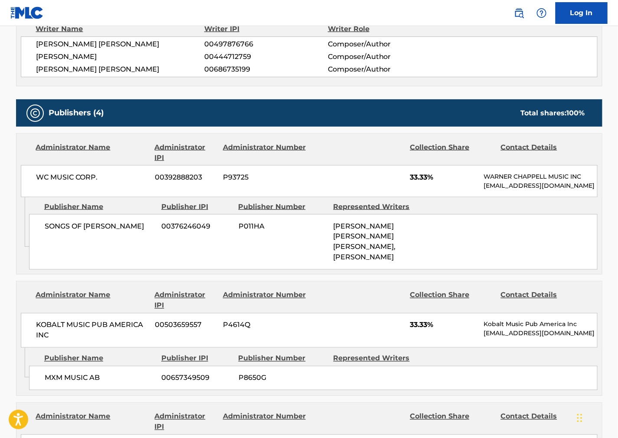
drag, startPoint x: 413, startPoint y: 229, endPoint x: 163, endPoint y: 198, distance: 252.2
click at [413, 230] on div "SONGS OF WOLF COUSINS 00376246049 P011HA [PERSON_NAME] [PERSON_NAME] [PERSON_NA…" at bounding box center [313, 242] width 569 height 56
drag, startPoint x: 118, startPoint y: 182, endPoint x: 26, endPoint y: 183, distance: 92.4
click at [26, 183] on div "WC MUSIC CORP. 00392888203 P93725 33.33% [PERSON_NAME] MUSIC INC [EMAIL_ADDRESS…" at bounding box center [309, 181] width 577 height 32
click at [362, 245] on span "[PERSON_NAME] [PERSON_NAME] [PERSON_NAME], [PERSON_NAME]" at bounding box center [365, 241] width 62 height 39
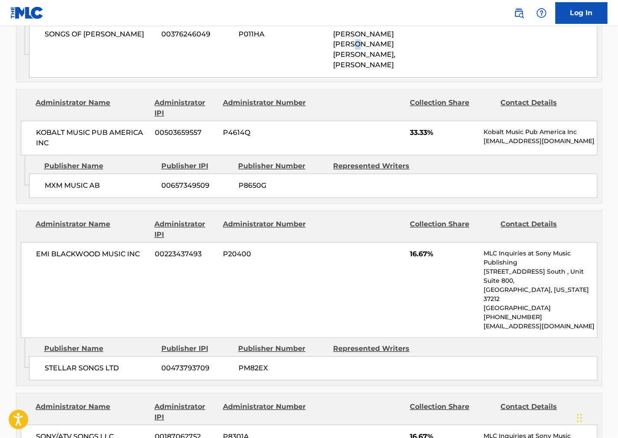
scroll to position [517, 0]
drag, startPoint x: 116, startPoint y: 200, endPoint x: 34, endPoint y: 197, distance: 82.0
click at [34, 197] on div "MXM MUSIC AB 00657349509 P8650G" at bounding box center [313, 185] width 569 height 24
click at [551, 239] on div "Contact Details" at bounding box center [543, 229] width 84 height 21
drag, startPoint x: 60, startPoint y: 157, endPoint x: 33, endPoint y: 137, distance: 33.1
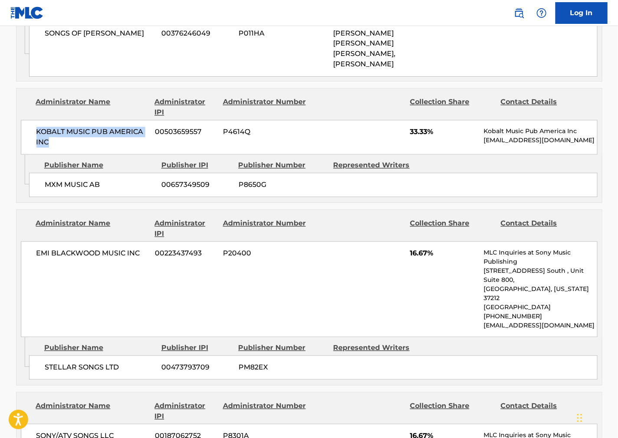
click at [33, 137] on div "KOBALT MUSIC PUB AMERICA INC 00503659557 P4614Q 33.33% Kobalt Music Pub America…" at bounding box center [309, 137] width 577 height 35
click at [335, 252] on div "EMI [PERSON_NAME] MUSIC INC 00223437493 P20400 16.67% MLC Inquiries at Sony Mus…" at bounding box center [309, 290] width 577 height 96
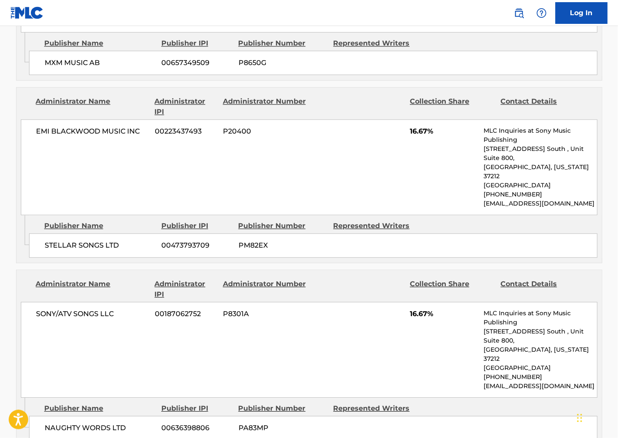
scroll to position [662, 0]
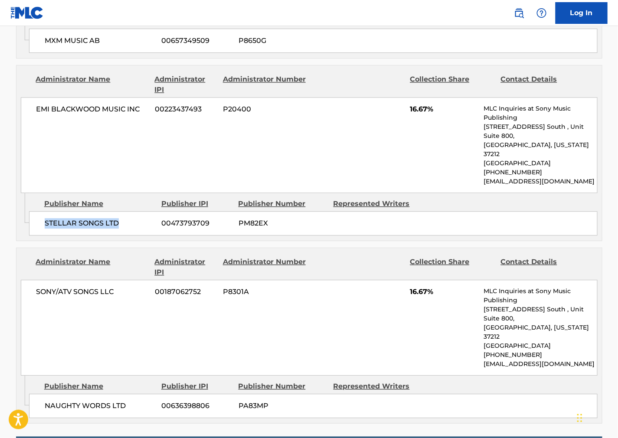
drag, startPoint x: 134, startPoint y: 214, endPoint x: 41, endPoint y: 220, distance: 93.0
click at [41, 220] on div "STELLAR SONGS LTD 00473793709 PM82EX" at bounding box center [313, 223] width 569 height 24
click at [487, 223] on div "STELLAR SONGS LTD 00473793709 PM82EX" at bounding box center [313, 223] width 569 height 24
drag, startPoint x: 141, startPoint y: 116, endPoint x: 1, endPoint y: 131, distance: 141.3
click at [1, 131] on main "< Back to public search results Copy work link DIAMONDS Work Detail Member Work…" at bounding box center [309, 62] width 618 height 1396
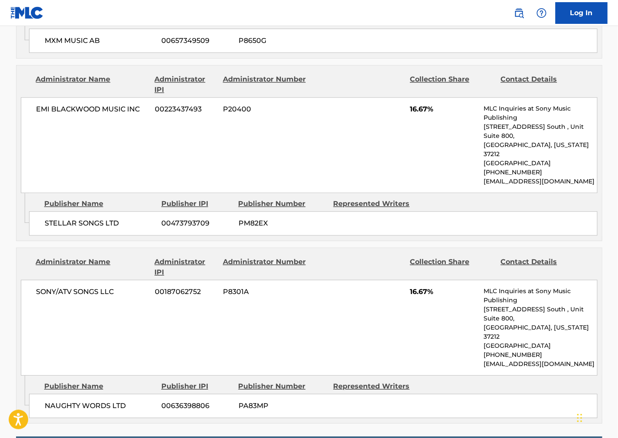
click at [358, 284] on div "SONY/ATV SONGS LLC 00187062752 P8301A 16.67% MLC Inquiries at Sony Music Publis…" at bounding box center [309, 328] width 577 height 96
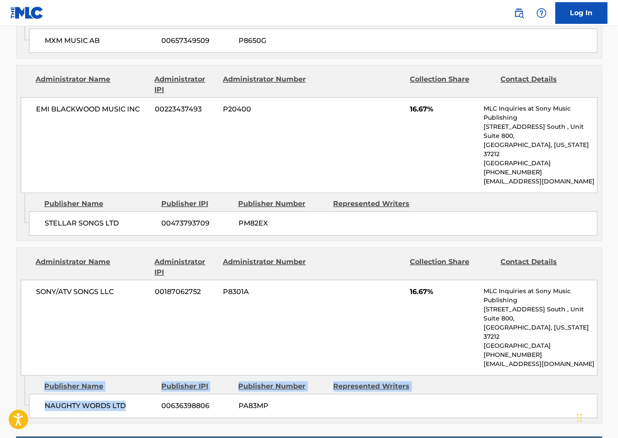
drag, startPoint x: 130, startPoint y: 376, endPoint x: 14, endPoint y: 377, distance: 116.3
click at [14, 377] on div "< Back to public search results Copy work link DIAMONDS Work Detail Member Work…" at bounding box center [309, 66] width 607 height 1361
click at [88, 394] on div "NAUGHTY WORDS LTD 00636398806 PA83MP" at bounding box center [313, 406] width 569 height 24
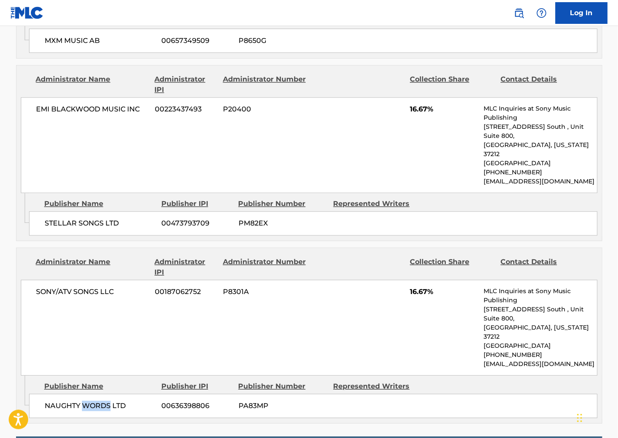
drag, startPoint x: 88, startPoint y: 373, endPoint x: 80, endPoint y: 376, distance: 9.3
click at [85, 394] on div "NAUGHTY WORDS LTD 00636398806 PA83MP" at bounding box center [313, 406] width 569 height 24
click at [79, 401] on span "NAUGHTY WORDS LTD" at bounding box center [100, 406] width 111 height 10
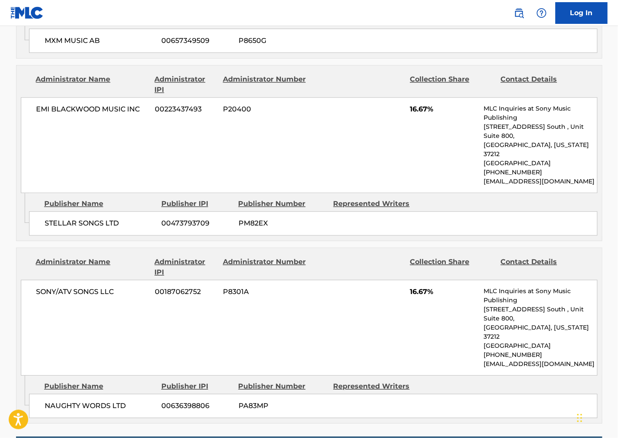
click at [416, 327] on div "SONY/ATV SONGS LLC 00187062752 P8301A 16.67% MLC Inquiries at Sony Music Publis…" at bounding box center [309, 328] width 577 height 96
drag, startPoint x: 122, startPoint y: 287, endPoint x: 32, endPoint y: 288, distance: 90.7
click at [32, 288] on div "SONY/ATV SONGS LLC 00187062752 P8301A 16.67% MLC Inquiries at Sony Music Publis…" at bounding box center [309, 328] width 577 height 96
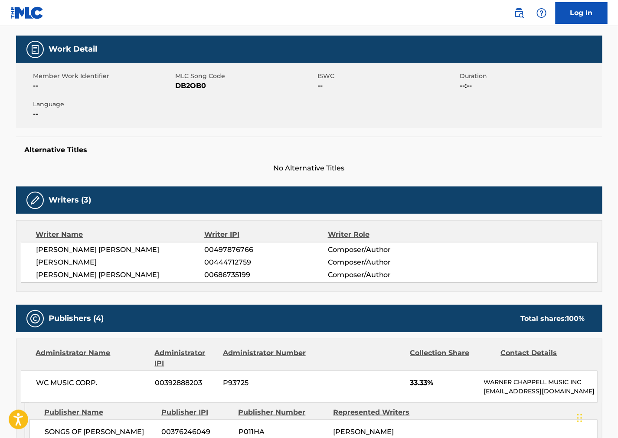
scroll to position [0, 0]
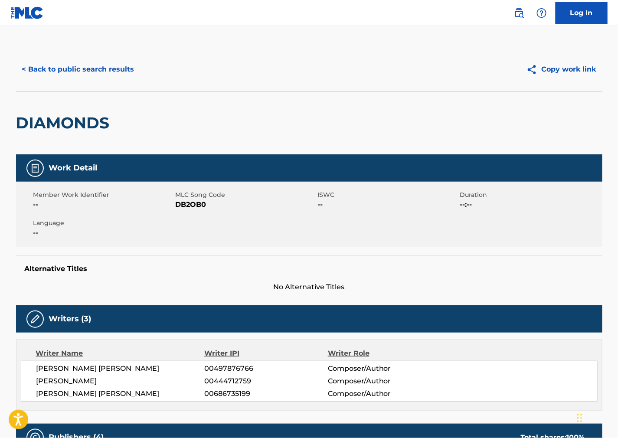
click at [106, 76] on button "< Back to public search results" at bounding box center [78, 70] width 124 height 22
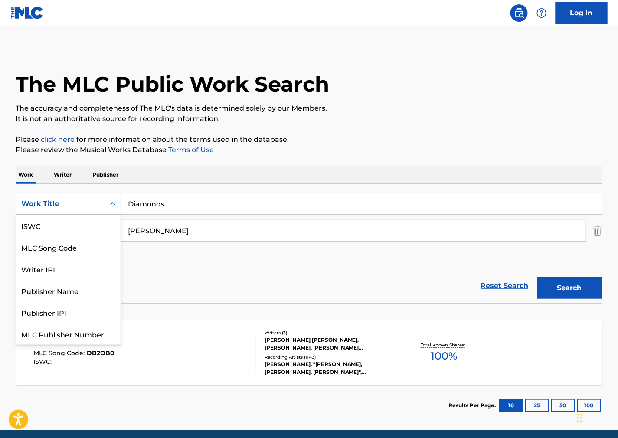
click at [66, 206] on div "Work Title" at bounding box center [61, 204] width 78 height 10
click at [76, 225] on div "ISWC" at bounding box center [68, 226] width 104 height 22
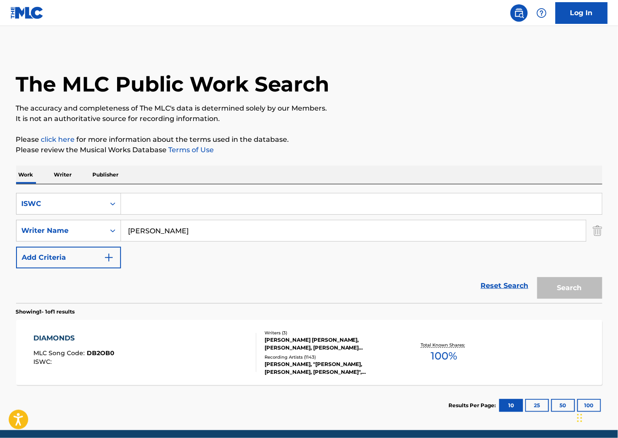
click at [184, 209] on input "Search Form" at bounding box center [361, 203] width 481 height 21
paste input "T0410504936"
type input "T0410504936"
drag, startPoint x: 175, startPoint y: 229, endPoint x: 44, endPoint y: 227, distance: 131.0
click at [44, 227] on div "SearchWithCriteriafb5293be-ad9d-41fb-ba3d-394636647516 Writer Name [PERSON_NAME]" at bounding box center [309, 231] width 586 height 22
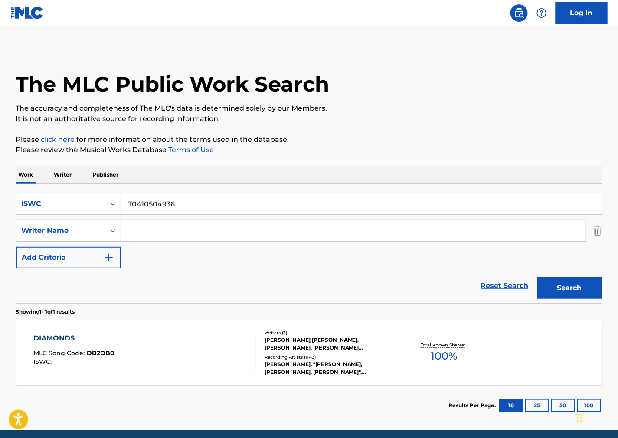
click at [537, 277] on button "Search" at bounding box center [569, 288] width 65 height 22
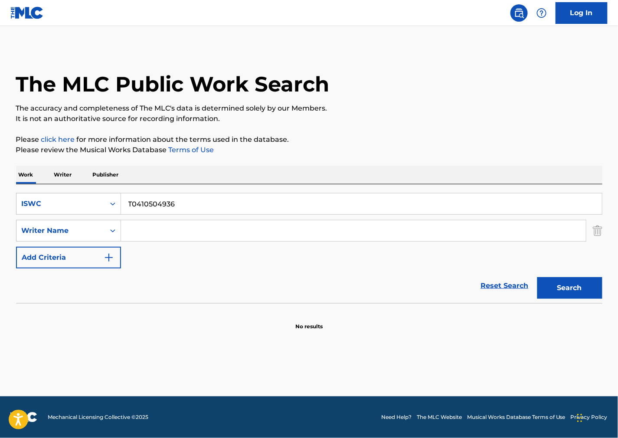
drag, startPoint x: 453, startPoint y: 141, endPoint x: 293, endPoint y: 190, distance: 167.9
click at [452, 141] on p "Please click here for more information about the terms used in the database." at bounding box center [309, 139] width 586 height 10
drag, startPoint x: 223, startPoint y: 205, endPoint x: 7, endPoint y: 200, distance: 216.9
click at [7, 200] on div "The MLC Public Work Search The accuracy and completeness of The MLC's data is d…" at bounding box center [309, 189] width 607 height 283
paste input "his Side of the Paradise"
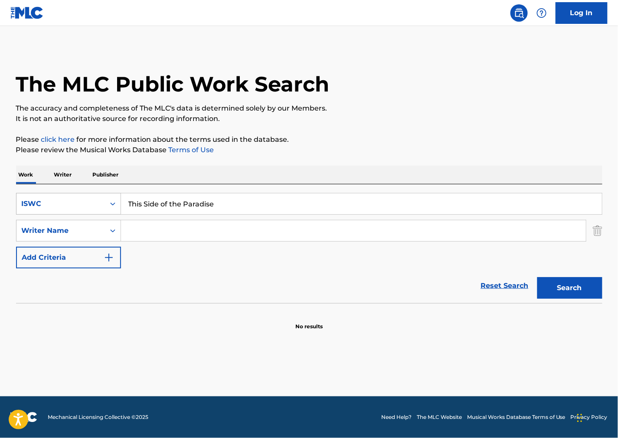
type input "This Side of the Paradise"
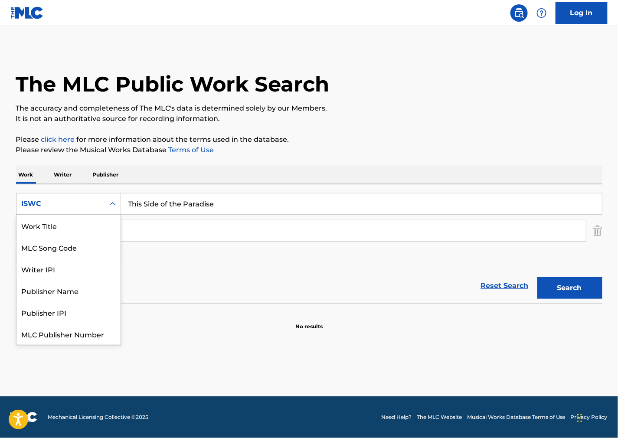
click at [77, 209] on div "ISWC" at bounding box center [60, 204] width 88 height 16
click at [56, 227] on div "Work Title" at bounding box center [68, 226] width 104 height 22
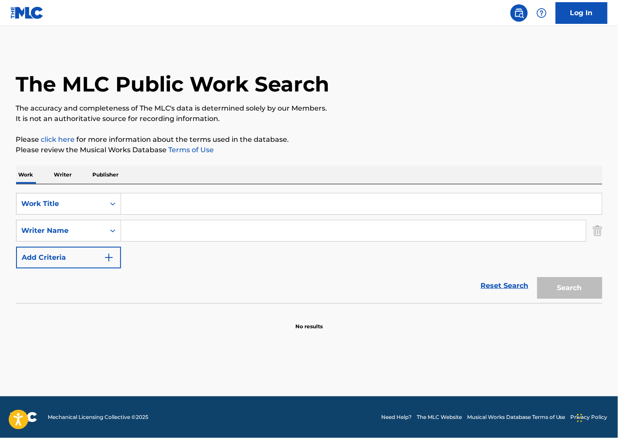
click at [514, 99] on div "The MLC Public Work Search" at bounding box center [309, 79] width 586 height 63
drag, startPoint x: 488, startPoint y: 96, endPoint x: 473, endPoint y: 105, distance: 17.9
click at [488, 96] on div "The MLC Public Work Search" at bounding box center [309, 79] width 586 height 63
click at [201, 206] on input "Search Form" at bounding box center [361, 203] width 481 height 21
paste input "This Side of the Paradise"
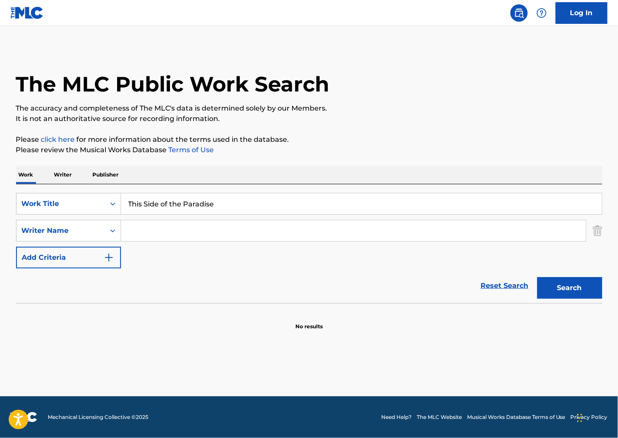
type input "This Side of the Paradise"
click at [439, 74] on div "The MLC Public Work Search" at bounding box center [309, 79] width 586 height 63
click at [265, 239] on input "Search Form" at bounding box center [353, 230] width 465 height 21
paste input "[PERSON_NAME]"
type input "[PERSON_NAME]"
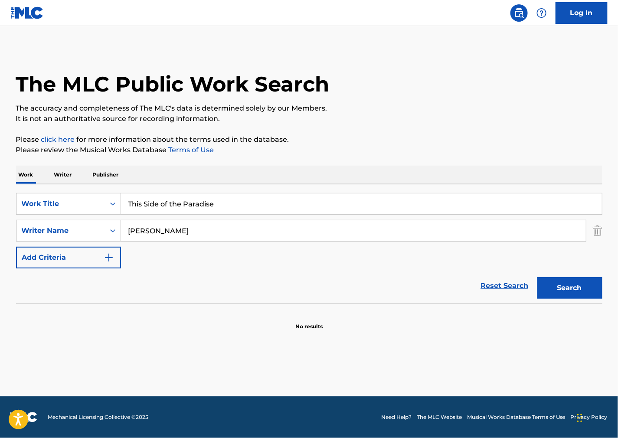
click at [575, 285] on button "Search" at bounding box center [569, 288] width 65 height 22
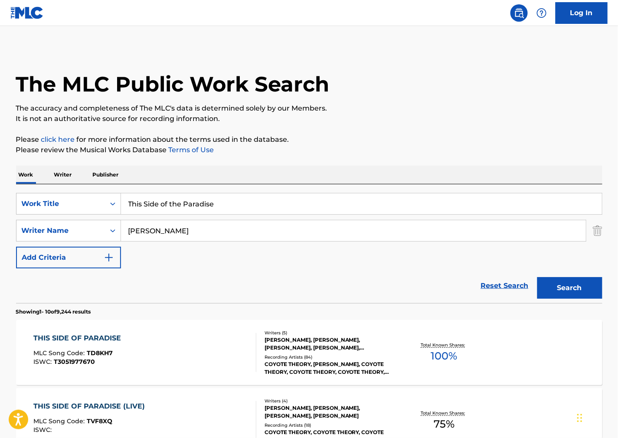
click at [201, 340] on div "THIS SIDE OF PARADISE MLC Song Code : TD8KH7 ISWC : T3051977670" at bounding box center [144, 352] width 223 height 39
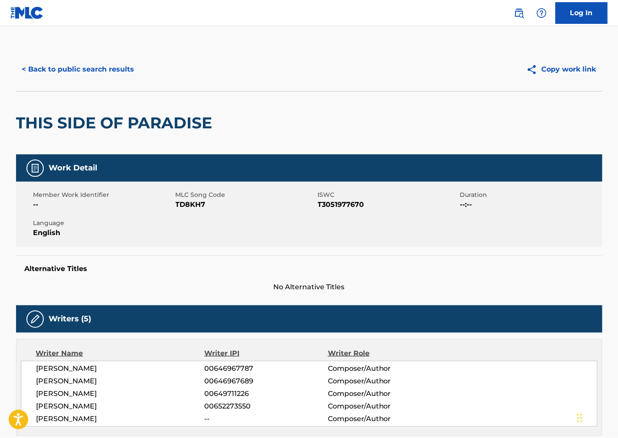
click at [197, 208] on span "TD8KH7" at bounding box center [246, 205] width 140 height 10
click at [334, 209] on span "T3051977670" at bounding box center [388, 205] width 140 height 10
click at [339, 205] on span "T3051977670" at bounding box center [388, 205] width 140 height 10
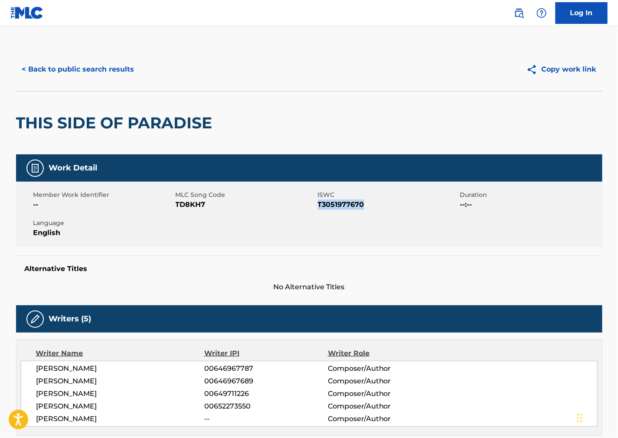
click at [423, 230] on div "Member Work Identifier -- MLC Song Code TD8KH7 ISWC T3051977670 Duration --:-- …" at bounding box center [309, 214] width 586 height 65
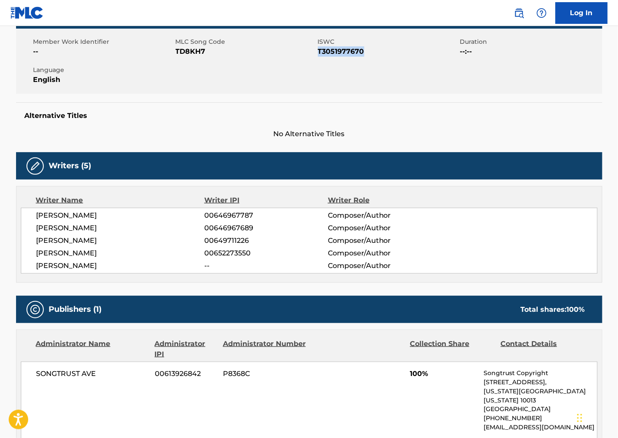
scroll to position [193, 0]
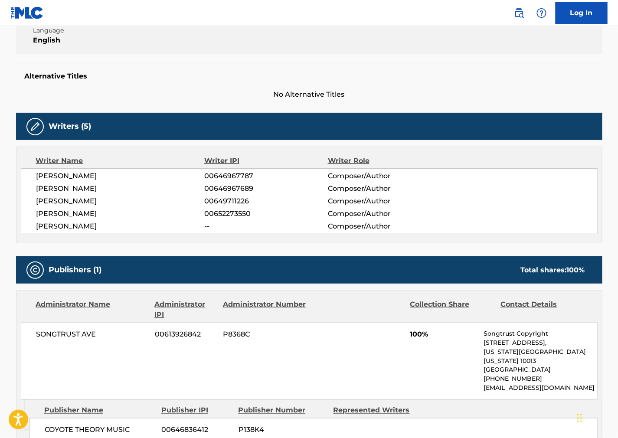
click at [371, 303] on div at bounding box center [359, 309] width 90 height 21
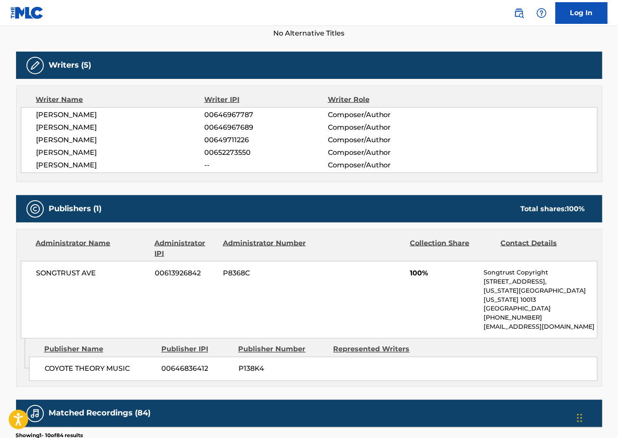
scroll to position [241, 0]
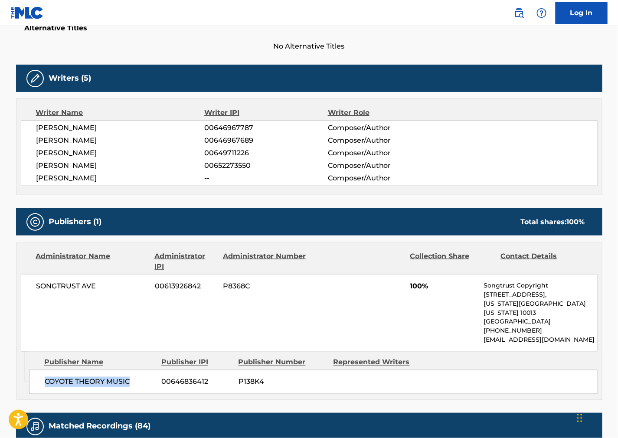
drag, startPoint x: 137, startPoint y: 371, endPoint x: 39, endPoint y: 376, distance: 97.7
click at [39, 376] on div "COYOTE THEORY MUSIC 00646836412 P138K4" at bounding box center [313, 382] width 569 height 24
click at [337, 309] on div "SONGTRUST AVE 00613926842 P8368C 100% Songtrust Copyright [STREET_ADDRESS][US_S…" at bounding box center [309, 313] width 577 height 78
drag, startPoint x: 66, startPoint y: 293, endPoint x: -6, endPoint y: 293, distance: 72.0
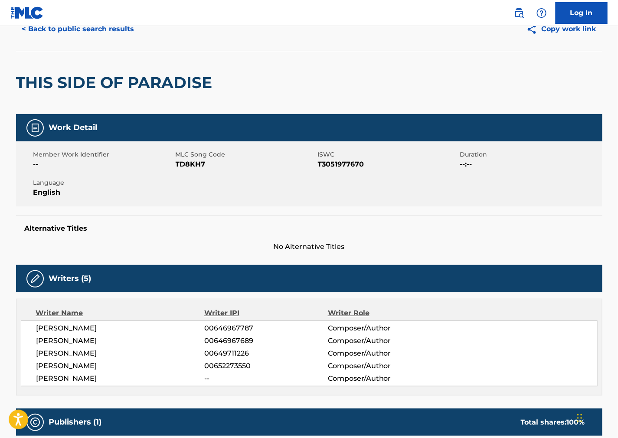
scroll to position [0, 0]
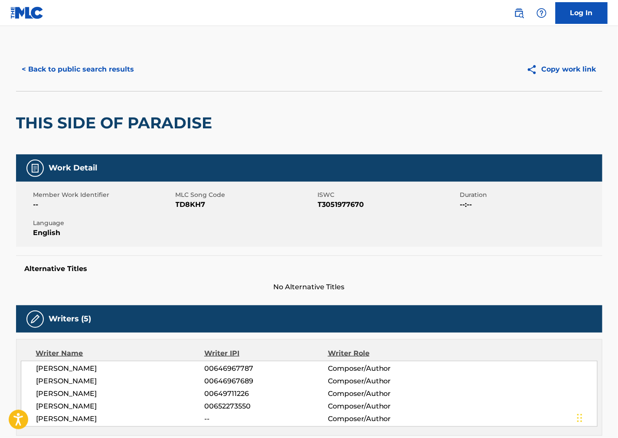
click at [114, 78] on button "< Back to public search results" at bounding box center [78, 70] width 124 height 22
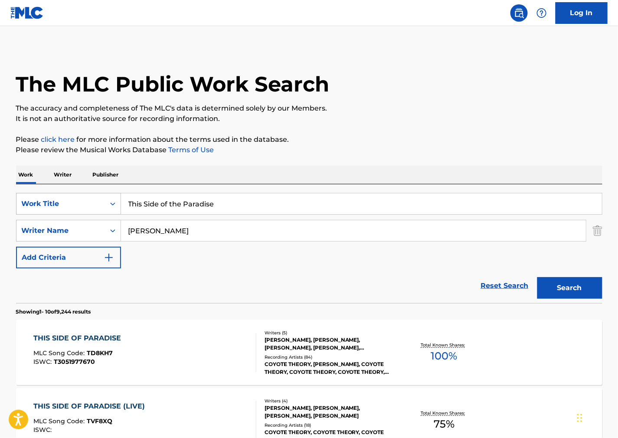
drag, startPoint x: 225, startPoint y: 204, endPoint x: 18, endPoint y: 206, distance: 206.5
click at [19, 206] on div "SearchWithCriteria12cf79e0-ae03-4f8f-a239-1b1f5dca48eb Work Title This Side of …" at bounding box center [309, 204] width 586 height 22
paste input "Fragil"
type input "Fragil"
drag, startPoint x: 394, startPoint y: 92, endPoint x: 220, endPoint y: 217, distance: 214.4
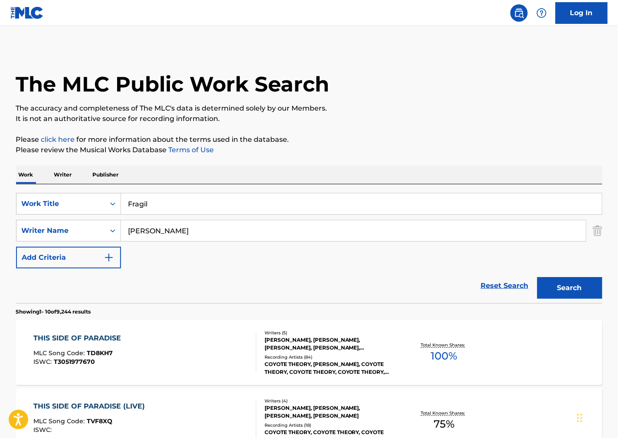
click at [393, 92] on div "The MLC Public Work Search" at bounding box center [309, 79] width 586 height 63
drag, startPoint x: 200, startPoint y: 235, endPoint x: 5, endPoint y: 228, distance: 195.7
paste input "[PERSON_NAME]"
type input "[PERSON_NAME]"
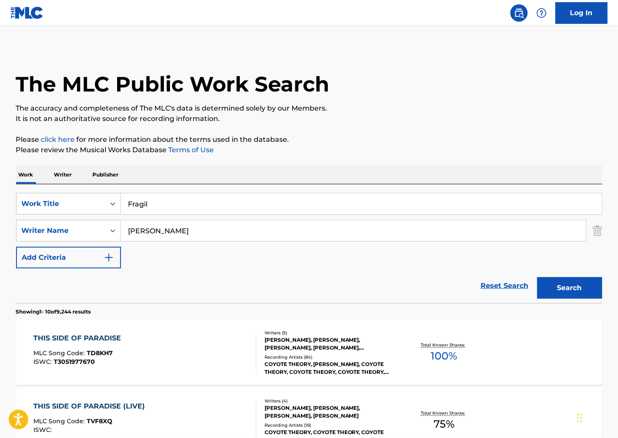
click at [494, 114] on p "It is not an authoritative source for recording information." at bounding box center [309, 119] width 586 height 10
click at [564, 283] on button "Search" at bounding box center [569, 288] width 65 height 22
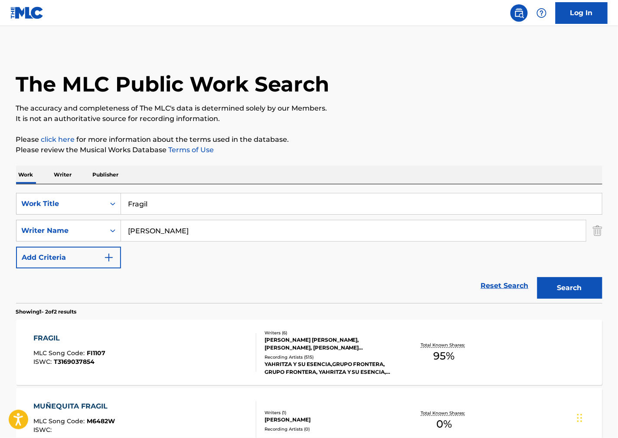
click at [169, 348] on div "FRAGIL MLC Song Code : FI1107 ISWC : T3169037854" at bounding box center [144, 352] width 223 height 39
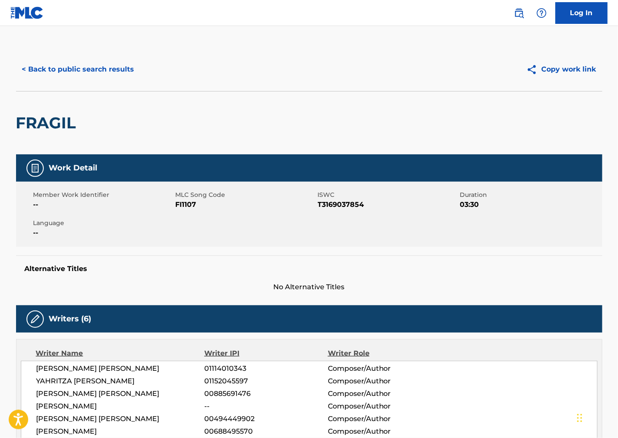
click at [192, 204] on span "FI1107" at bounding box center [246, 205] width 140 height 10
click at [335, 206] on span "T3169037854" at bounding box center [388, 205] width 140 height 10
click at [426, 241] on div "Member Work Identifier -- MLC Song Code FI1107 ISWC T3169037854 Duration 03:30 …" at bounding box center [309, 214] width 586 height 65
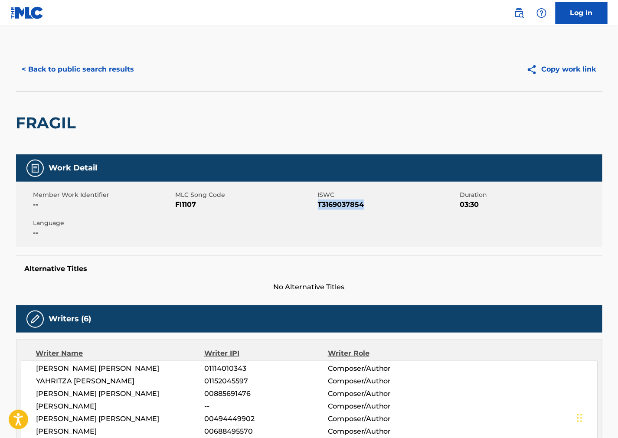
click at [347, 242] on div "Member Work Identifier -- MLC Song Code FI1107 ISWC T3169037854 Duration 03:30 …" at bounding box center [309, 214] width 586 height 65
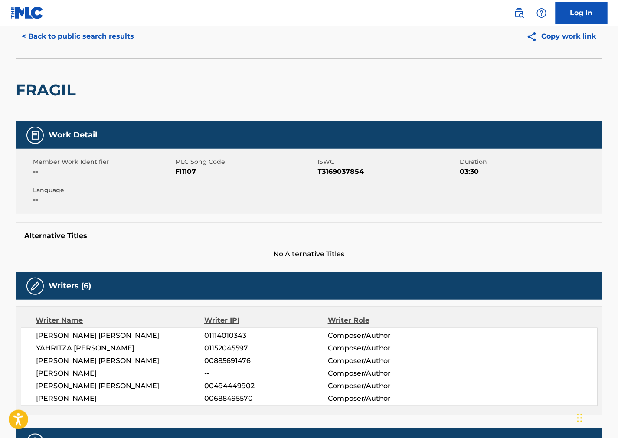
scroll to position [48, 0]
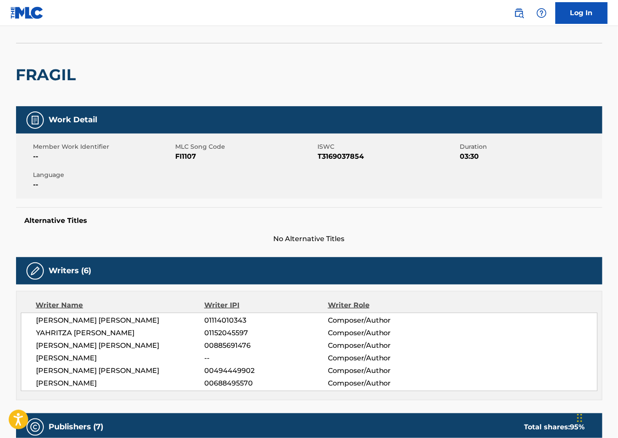
click at [424, 230] on div "Alternative Titles No Alternative Titles" at bounding box center [309, 225] width 586 height 37
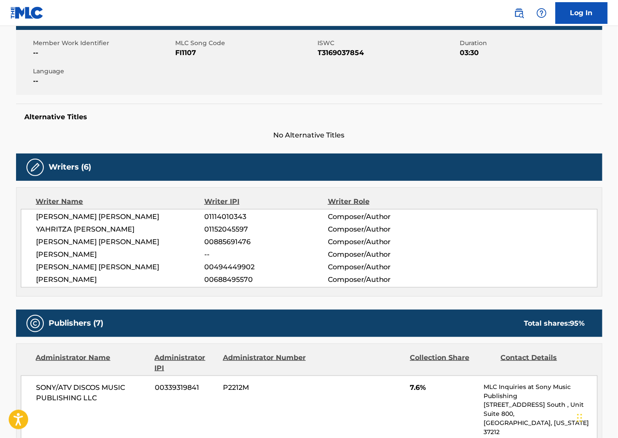
scroll to position [337, 0]
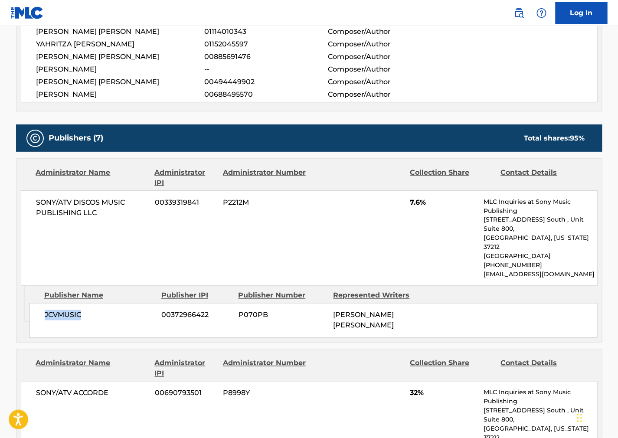
drag, startPoint x: 102, startPoint y: 305, endPoint x: 30, endPoint y: 301, distance: 71.7
click at [30, 303] on div "JCVMUSIC 00372966422 P070PB [PERSON_NAME] [PERSON_NAME]" at bounding box center [313, 320] width 569 height 35
click at [369, 180] on div at bounding box center [359, 177] width 90 height 21
drag, startPoint x: 129, startPoint y: 224, endPoint x: 31, endPoint y: 206, distance: 100.2
click at [32, 206] on div "SONY/ATV DISCOS MUSIC PUBLISHING LLC 00339319841 P2212M 7.6% MLC Inquiries at S…" at bounding box center [309, 238] width 577 height 96
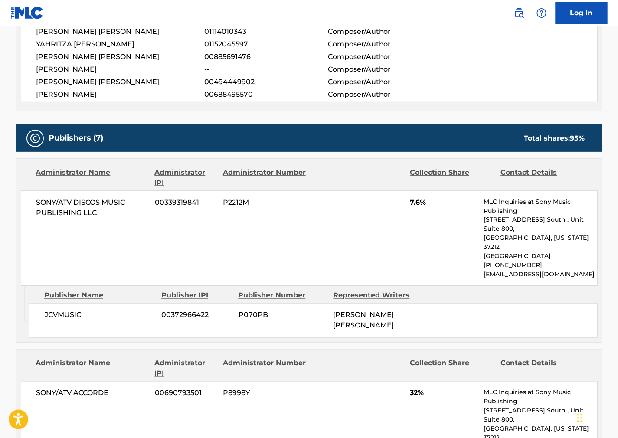
click at [417, 230] on div "SONY/ATV DISCOS MUSIC PUBLISHING LLC 00339319841 P2212M 7.6% MLC Inquiries at S…" at bounding box center [309, 238] width 577 height 96
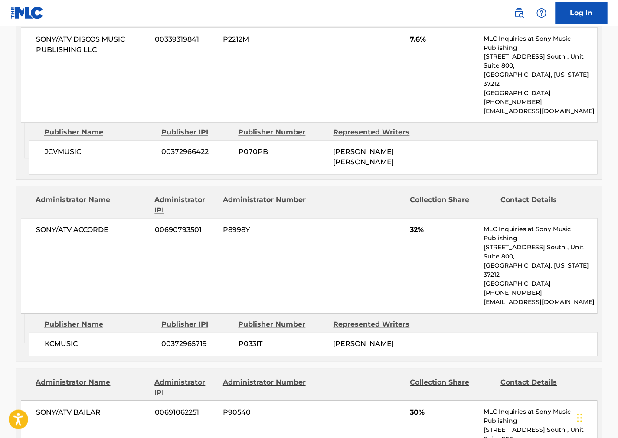
scroll to position [578, 0]
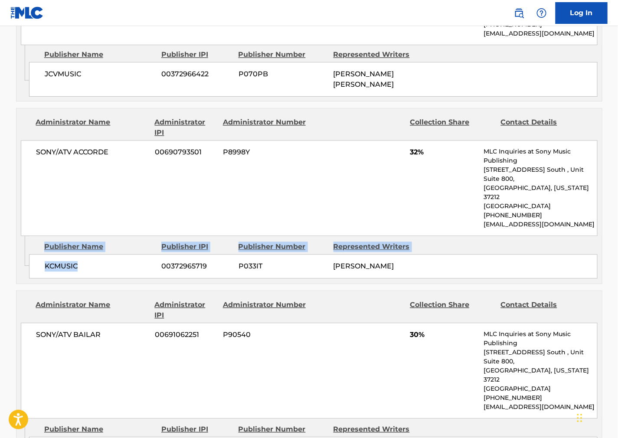
drag, startPoint x: 41, startPoint y: 231, endPoint x: 16, endPoint y: 230, distance: 25.6
click at [16, 230] on div "Administrator Name Administrator IPI Administrator Number Collection Share Cont…" at bounding box center [309, 196] width 586 height 176
click at [59, 254] on div "KCMUSIC 00372965719 P033IT [PERSON_NAME]" at bounding box center [313, 266] width 569 height 24
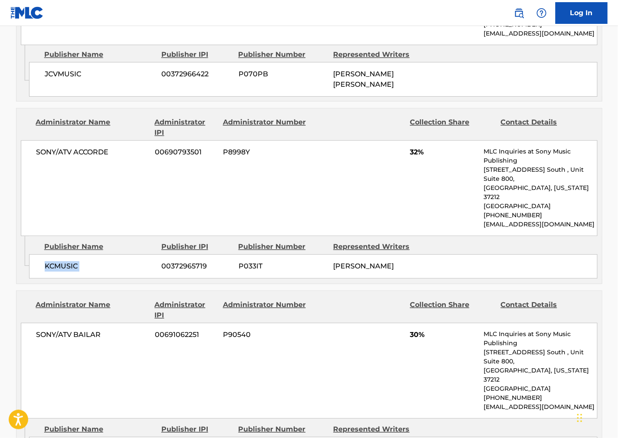
click at [67, 261] on span "KCMUSIC" at bounding box center [100, 266] width 111 height 10
drag, startPoint x: 374, startPoint y: 187, endPoint x: 361, endPoint y: 187, distance: 13.4
click at [373, 187] on div "SONY/ATV ACCORDE 00690793501 P8998Y 32% MLC Inquiries at Sony Music Publishing …" at bounding box center [309, 188] width 577 height 96
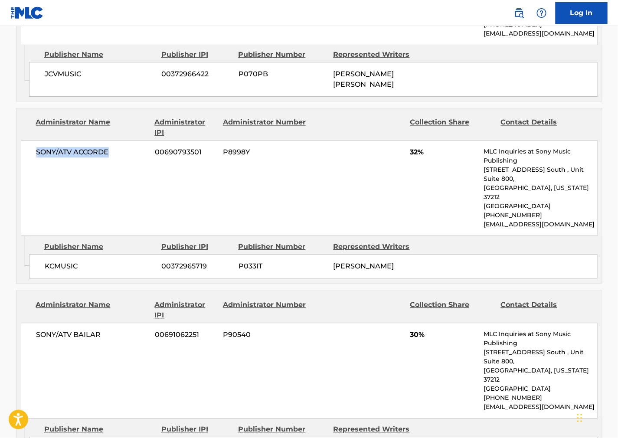
drag, startPoint x: 114, startPoint y: 132, endPoint x: 32, endPoint y: 137, distance: 82.1
click at [32, 140] on div "SONY/ATV ACCORDE 00690793501 P8998Y 32% MLC Inquiries at Sony Music Publishing …" at bounding box center [309, 188] width 577 height 96
click at [398, 165] on div "SONY/ATV ACCORDE 00690793501 P8998Y 32% MLC Inquiries at Sony Music Publishing …" at bounding box center [309, 188] width 577 height 96
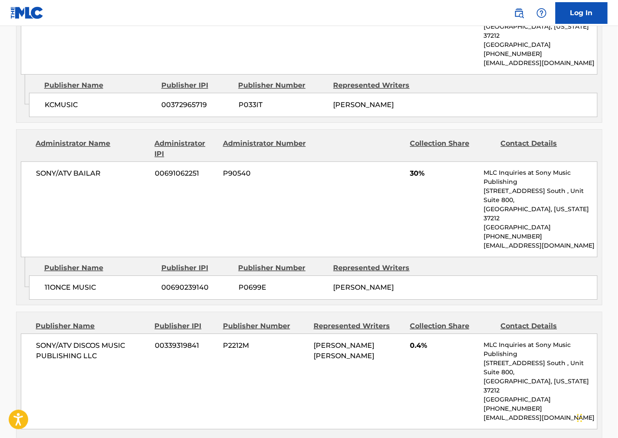
scroll to position [674, 0]
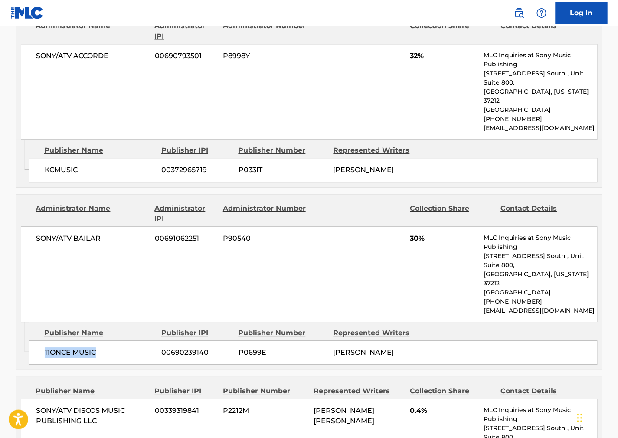
drag, startPoint x: 78, startPoint y: 301, endPoint x: 45, endPoint y: 301, distance: 33.4
click at [45, 347] on span "11ONCE MUSIC" at bounding box center [100, 352] width 111 height 10
click at [367, 226] on div "SONY/ATV BAILAR 00691062251 P90540 30% MLC Inquiries at Sony Music Publishing […" at bounding box center [309, 274] width 577 height 96
drag, startPoint x: 118, startPoint y: 202, endPoint x: 25, endPoint y: 203, distance: 93.3
click at [25, 226] on div "SONY/ATV BAILAR 00691062251 P90540 30% MLC Inquiries at Sony Music Publishing […" at bounding box center [309, 274] width 577 height 96
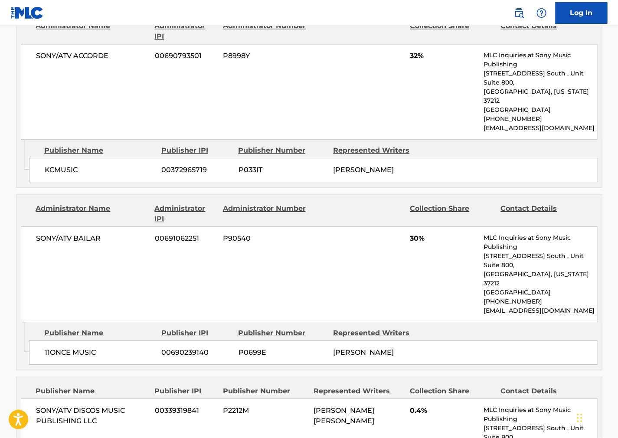
click at [382, 232] on div "SONY/ATV BAILAR 00691062251 P90540 30% MLC Inquiries at Sony Music Publishing […" at bounding box center [309, 274] width 577 height 96
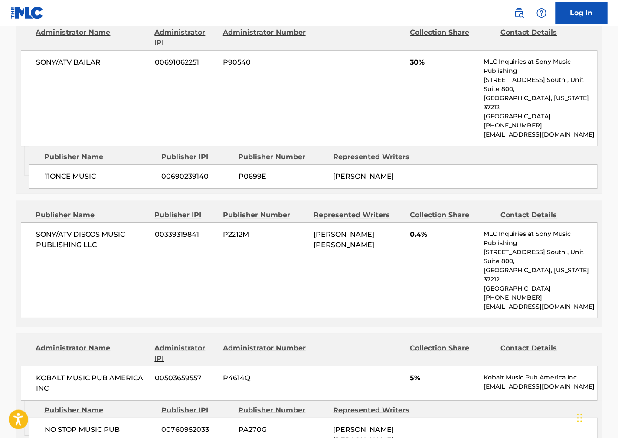
scroll to position [868, 0]
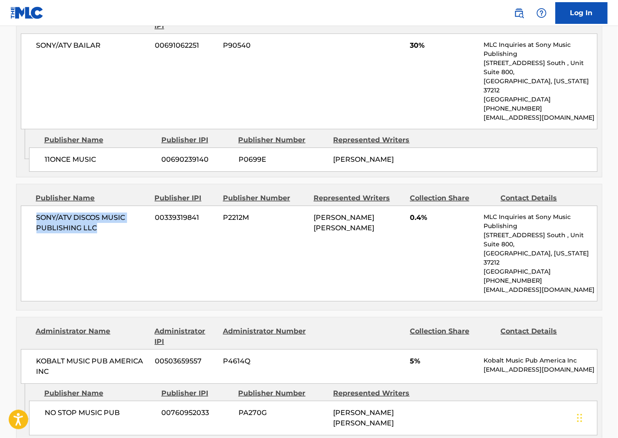
drag, startPoint x: 109, startPoint y: 177, endPoint x: 15, endPoint y: 160, distance: 95.7
click at [15, 160] on div "< Back to public search results Copy work link FRAGIL Work Detail Member Work I…" at bounding box center [309, 106] width 607 height 1852
click at [367, 237] on div "Publisher Name Publisher IPI Publisher Number Represented Writers Collection Sh…" at bounding box center [309, 247] width 586 height 126
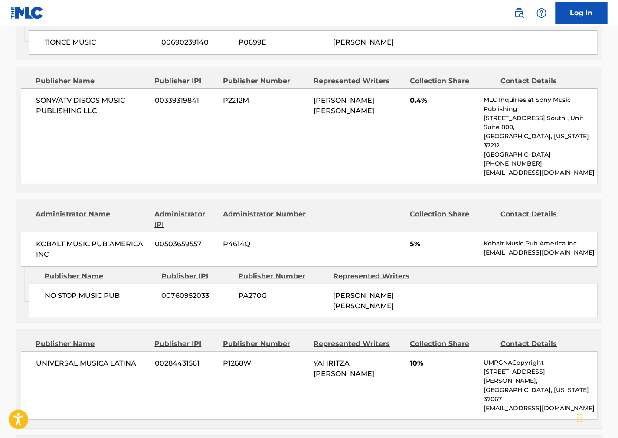
scroll to position [1012, 0]
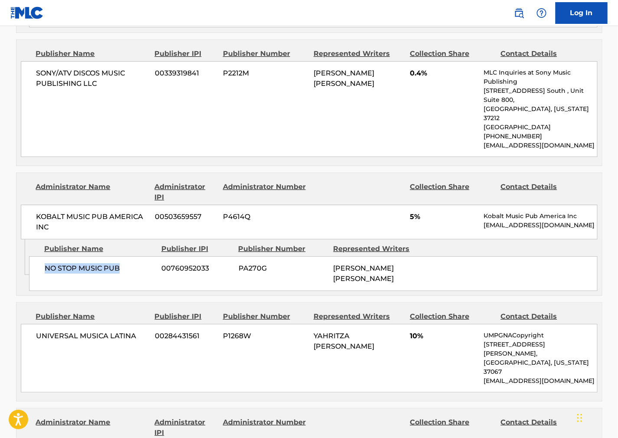
drag, startPoint x: 129, startPoint y: 205, endPoint x: 29, endPoint y: 205, distance: 100.2
click at [29, 256] on div "NO STOP MUSIC PUB 00760952033 PA270G [PERSON_NAME] [PERSON_NAME]" at bounding box center [313, 273] width 569 height 35
click at [406, 182] on div "Administrator Name Administrator IPI Administrator Number Collection Share Cont…" at bounding box center [309, 192] width 577 height 21
drag, startPoint x: 67, startPoint y: 152, endPoint x: 0, endPoint y: 167, distance: 68.8
click at [25, 205] on div "KOBALT MUSIC PUB AMERICA INC 00503659557 P4614Q 5% Kobalt Music Pub America Inc…" at bounding box center [309, 222] width 577 height 35
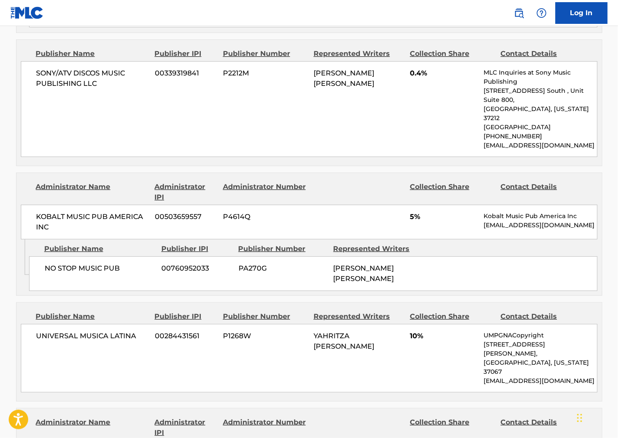
click at [390, 256] on div "NO STOP MUSIC PUB 00760952033 PA270G [PERSON_NAME] [PERSON_NAME]" at bounding box center [313, 273] width 569 height 35
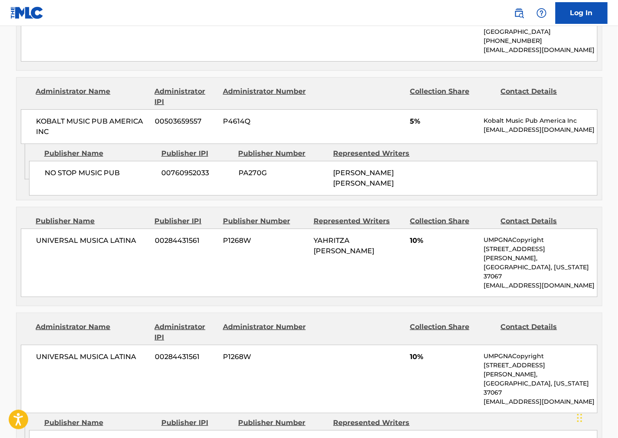
scroll to position [1108, 0]
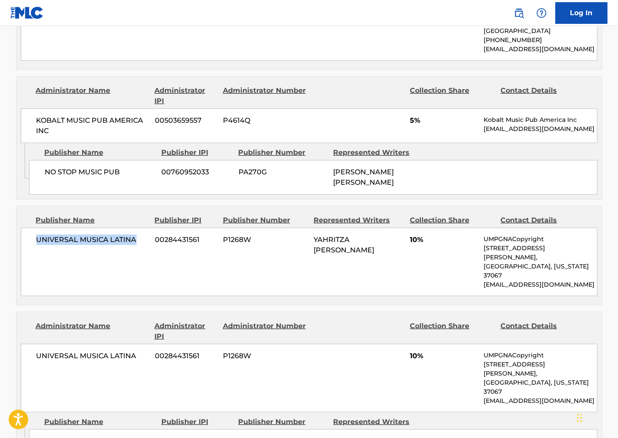
drag, startPoint x: 101, startPoint y: 158, endPoint x: 33, endPoint y: 165, distance: 68.0
click at [33, 228] on div "UNIVERSAL MUSICA LATINA 00284431561 P1268W [PERSON_NAME] 10% UMPGNACopyright [S…" at bounding box center [309, 262] width 577 height 69
click at [434, 344] on div "UNIVERSAL MUSICA LATINA 00284431561 P1268W 10% UMPGNACopyright [STREET_ADDRESS]…" at bounding box center [309, 378] width 577 height 69
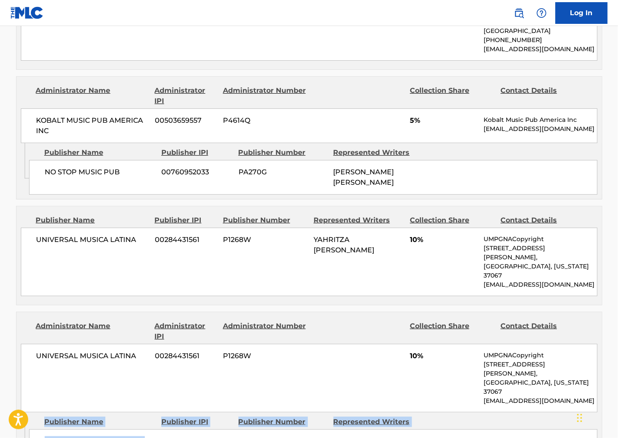
drag, startPoint x: 112, startPoint y: 336, endPoint x: 22, endPoint y: 326, distance: 90.3
click at [16, 412] on div "Admin Original Publisher Connecting Line Publisher Name Publisher IPI Publisher…" at bounding box center [309, 440] width 586 height 56
drag, startPoint x: 53, startPoint y: 333, endPoint x: 65, endPoint y: 337, distance: 12.6
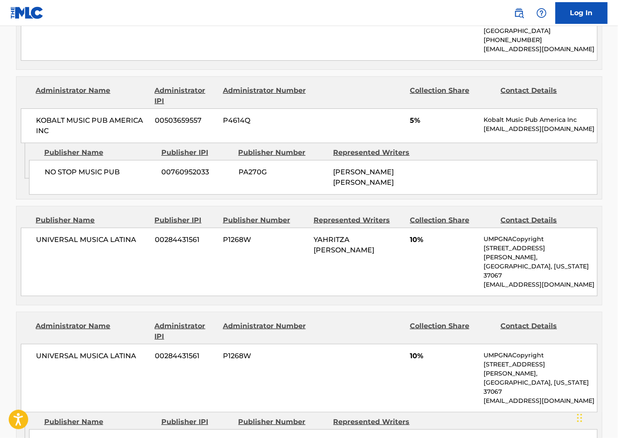
drag, startPoint x: 100, startPoint y: 339, endPoint x: 45, endPoint y: 329, distance: 56.0
click at [410, 351] on span "10%" at bounding box center [443, 356] width 67 height 10
drag, startPoint x: 141, startPoint y: 258, endPoint x: 23, endPoint y: 259, distance: 118.0
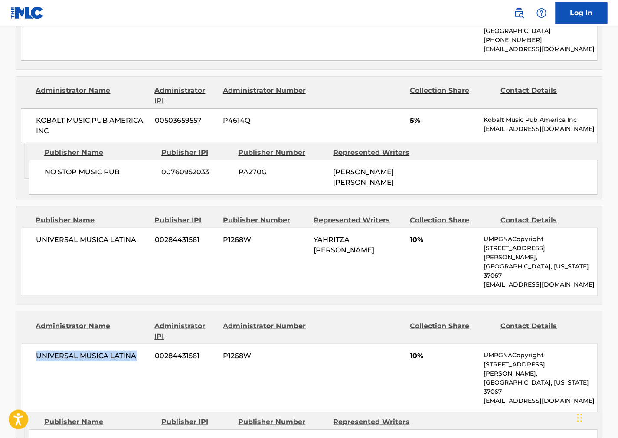
click at [23, 344] on div "UNIVERSAL MUSICA LATINA 00284431561 P1268W 10% UMPGNACopyright [STREET_ADDRESS]…" at bounding box center [309, 378] width 577 height 69
click at [423, 321] on div "Collection Share" at bounding box center [452, 331] width 84 height 21
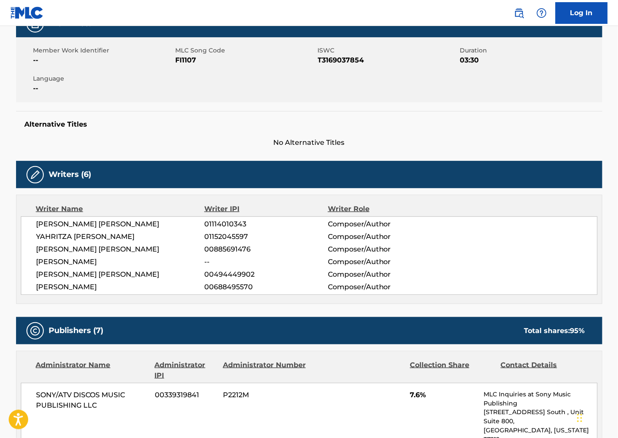
scroll to position [0, 0]
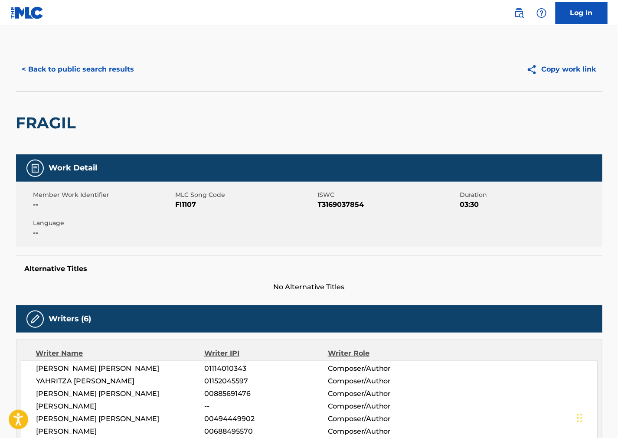
click at [94, 66] on button "< Back to public search results" at bounding box center [78, 70] width 124 height 22
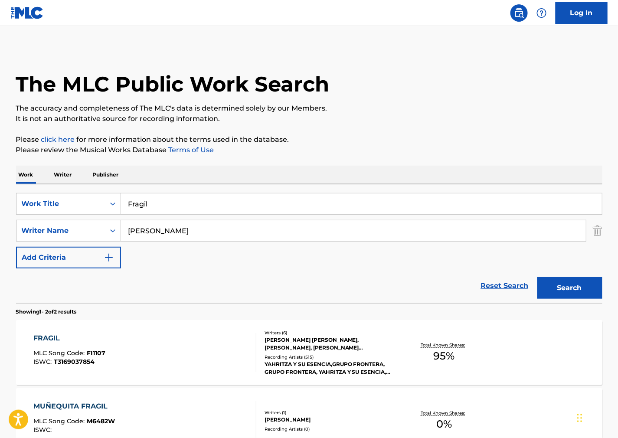
click at [383, 114] on p "It is not an authoritative source for recording information." at bounding box center [309, 119] width 586 height 10
drag, startPoint x: 197, startPoint y: 200, endPoint x: -47, endPoint y: 217, distance: 244.8
click at [0, 217] on html "Accessibility Screen-Reader Guide, Feedback, and Issue Reporting | New window C…" at bounding box center [309, 219] width 618 height 438
paste input "[DEMOGRAPHIC_DATA]"
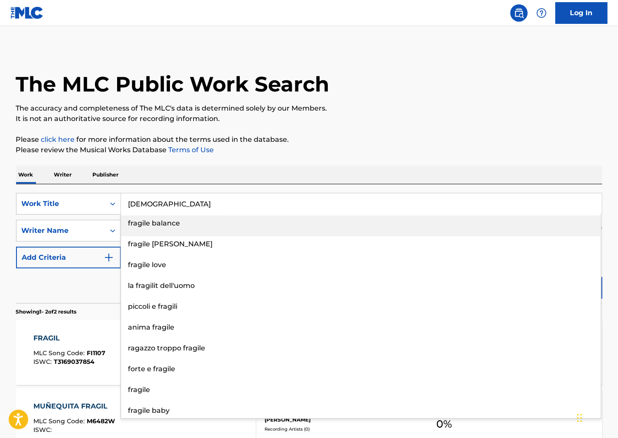
type input "[DEMOGRAPHIC_DATA]"
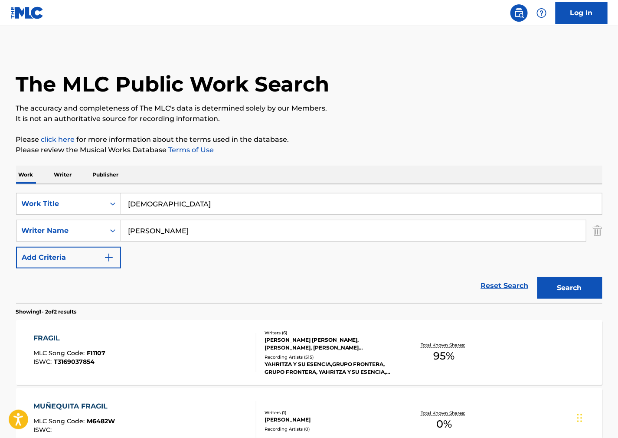
click at [388, 111] on p "The accuracy and completeness of The MLC's data is determined solely by our Mem…" at bounding box center [309, 108] width 586 height 10
drag, startPoint x: 54, startPoint y: 229, endPoint x: 26, endPoint y: 228, distance: 27.3
click at [27, 228] on div "SearchWithCriteriafb5293be-ad9d-41fb-ba3d-394636647516 Writer Name [PERSON_NAME]" at bounding box center [309, 231] width 586 height 22
paste input "[PERSON_NAME]"
click at [550, 283] on button "Search" at bounding box center [569, 288] width 65 height 22
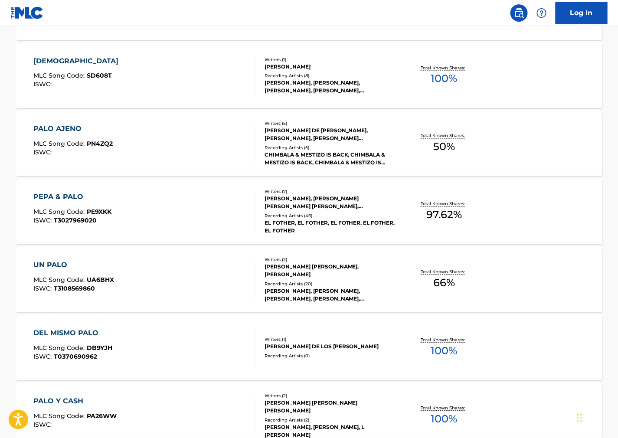
scroll to position [409, 0]
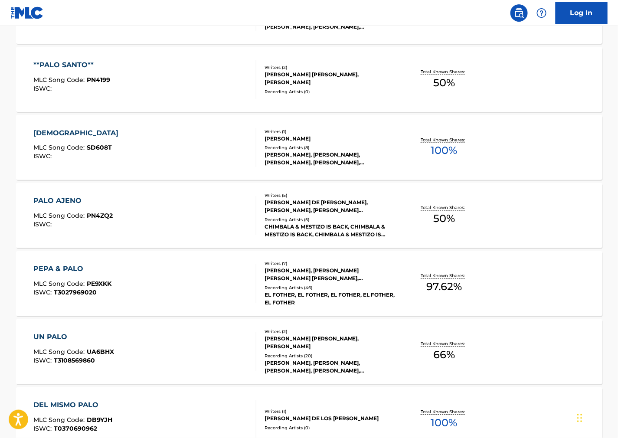
drag, startPoint x: 390, startPoint y: 16, endPoint x: 331, endPoint y: 7, distance: 59.7
click at [389, 16] on nav "Log In" at bounding box center [309, 13] width 618 height 26
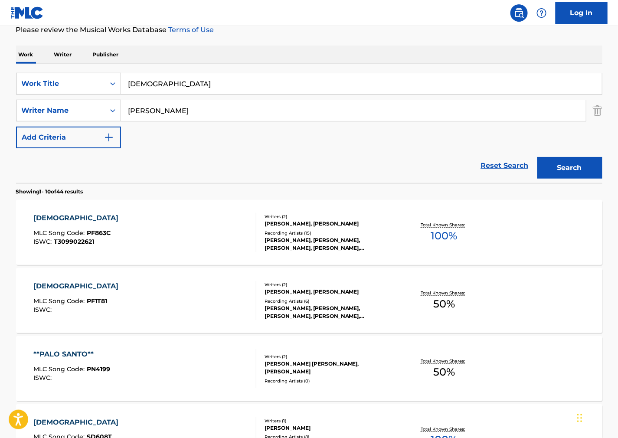
scroll to position [0, 0]
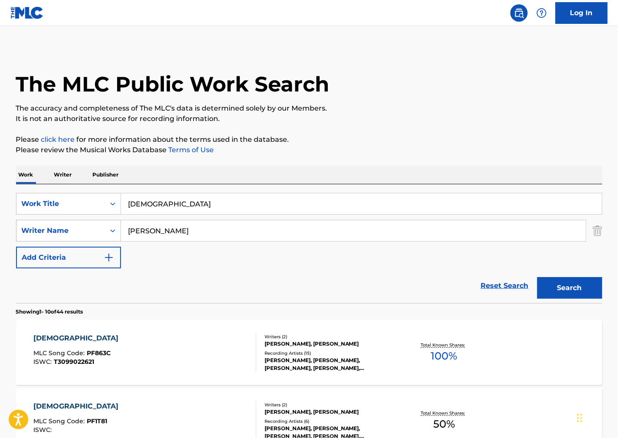
drag, startPoint x: 156, startPoint y: 237, endPoint x: 27, endPoint y: 228, distance: 129.1
click at [29, 228] on div "SearchWithCriteriafb5293be-ad9d-41fb-ba3d-394636647516 Writer Name [PERSON_NAME]" at bounding box center [309, 231] width 586 height 22
paste input "Suby"
type input "Suby"
click at [536, 107] on p "The accuracy and completeness of The MLC's data is determined solely by our Mem…" at bounding box center [309, 108] width 586 height 10
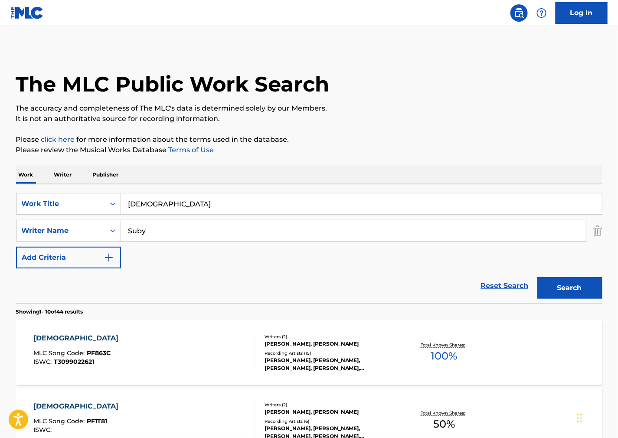
click at [577, 284] on button "Search" at bounding box center [569, 288] width 65 height 22
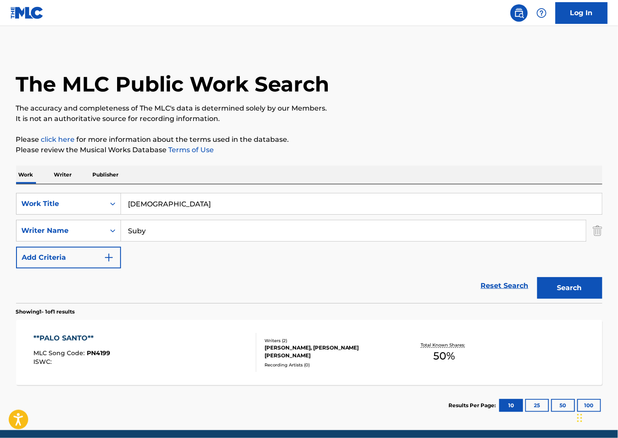
click at [165, 366] on div "**PALO SANTO** MLC Song Code : PN4199 ISWC :" at bounding box center [144, 352] width 223 height 39
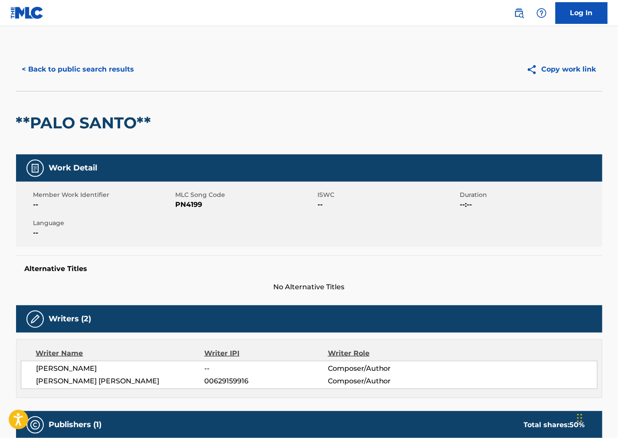
click at [189, 202] on span "PN4199" at bounding box center [246, 205] width 140 height 10
click at [486, 246] on div "Member Work Identifier -- MLC Song Code PN4199 ISWC -- Duration --:-- Language …" at bounding box center [309, 214] width 586 height 65
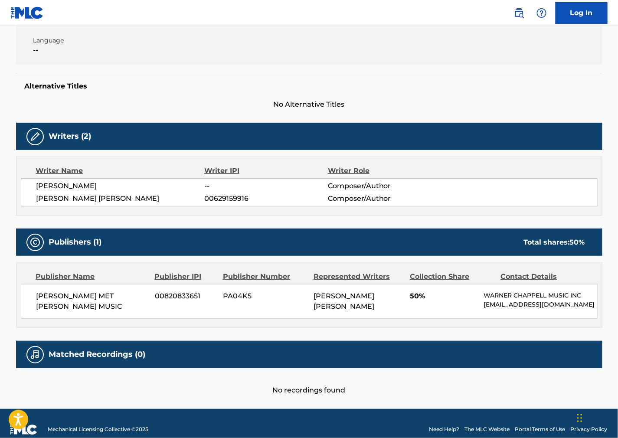
scroll to position [193, 0]
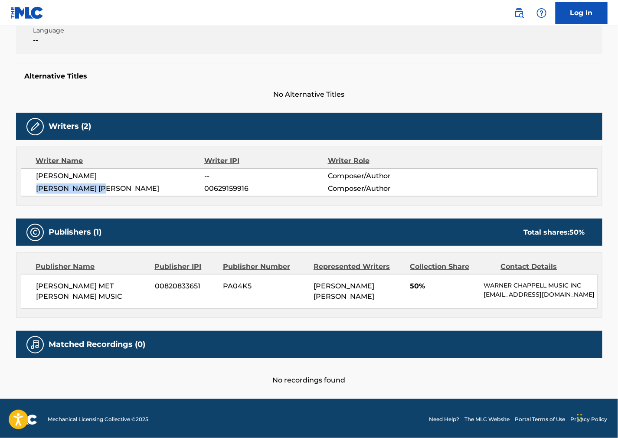
drag, startPoint x: 124, startPoint y: 188, endPoint x: 33, endPoint y: 189, distance: 91.5
click at [33, 189] on div "[PERSON_NAME] -- Composer/Author [PERSON_NAME] [PERSON_NAME] 00629159916 Compos…" at bounding box center [309, 182] width 577 height 28
click at [325, 235] on div "Publishers (1) Total shares: 50 %" at bounding box center [309, 232] width 586 height 27
drag, startPoint x: 89, startPoint y: 170, endPoint x: 20, endPoint y: 180, distance: 70.2
click at [20, 180] on div "Writer Name Writer IPI Writer Role [PERSON_NAME] -- Composer/Author [PERSON_NAM…" at bounding box center [309, 176] width 586 height 59
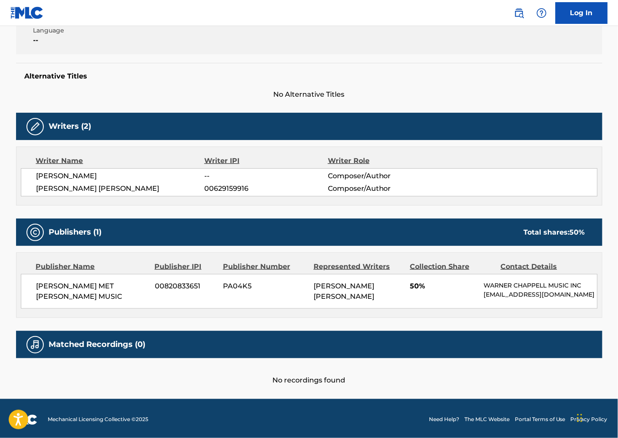
click at [370, 226] on div "Publishers (1) Total shares: 50 %" at bounding box center [309, 232] width 586 height 27
drag, startPoint x: 145, startPoint y: 287, endPoint x: 22, endPoint y: 281, distance: 123.4
click at [33, 288] on div "[PERSON_NAME] MET [PERSON_NAME] MUSIC 00820833651 PA04K5 [PERSON_NAME] [PERSON_…" at bounding box center [309, 291] width 577 height 35
click at [393, 149] on div "Writer Name Writer IPI Writer Role [PERSON_NAME] -- Composer/Author [PERSON_NAM…" at bounding box center [309, 176] width 586 height 59
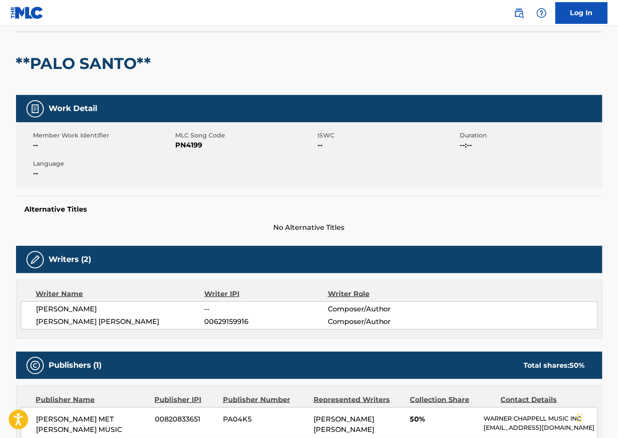
scroll to position [0, 0]
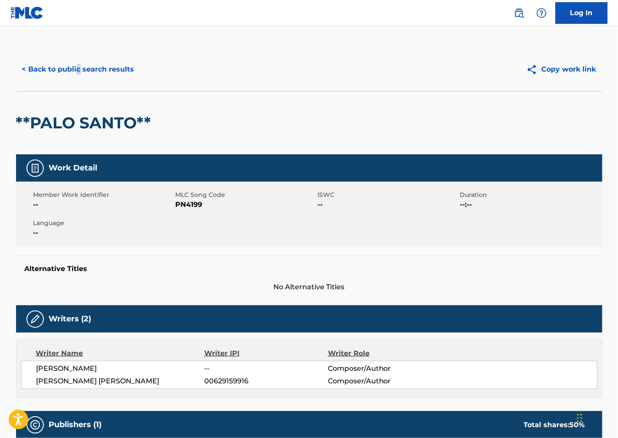
click at [78, 83] on div "< Back to public search results Copy work link" at bounding box center [309, 69] width 586 height 43
click at [88, 63] on button "< Back to public search results" at bounding box center [78, 70] width 124 height 22
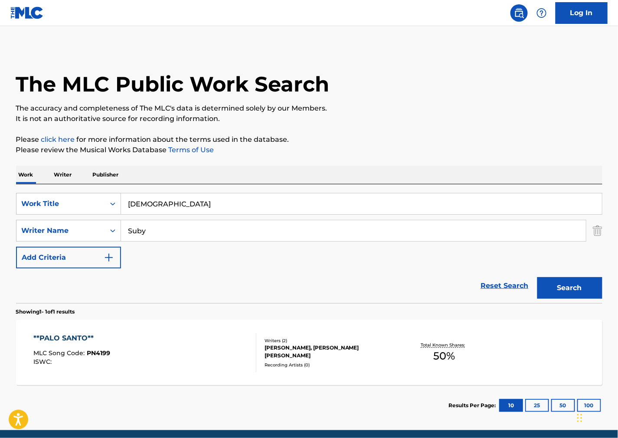
drag, startPoint x: 168, startPoint y: 204, endPoint x: -37, endPoint y: 204, distance: 205.6
click at [0, 204] on html "Accessibility Screen-Reader Guide, Feedback, and Issue Reporting | New window C…" at bounding box center [309, 219] width 618 height 438
paste input "Nebun de Alb"
type input "Nebun de Alb"
drag, startPoint x: 429, startPoint y: 85, endPoint x: 177, endPoint y: 216, distance: 284.8
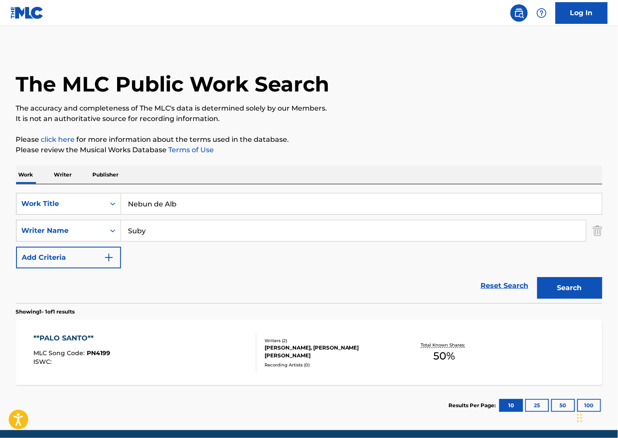
click at [418, 93] on div "The MLC Public Work Search" at bounding box center [309, 79] width 586 height 63
drag, startPoint x: 171, startPoint y: 232, endPoint x: 33, endPoint y: 220, distance: 138.0
click at [19, 220] on div "SearchWithCriteriafb5293be-ad9d-41fb-ba3d-394636647516 Writer Name Suby" at bounding box center [309, 231] width 586 height 22
paste input "[PERSON_NAME]"
click at [573, 289] on button "Search" at bounding box center [569, 288] width 65 height 22
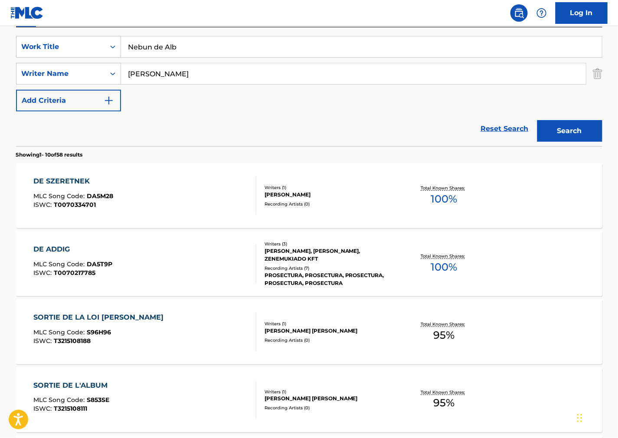
scroll to position [48, 0]
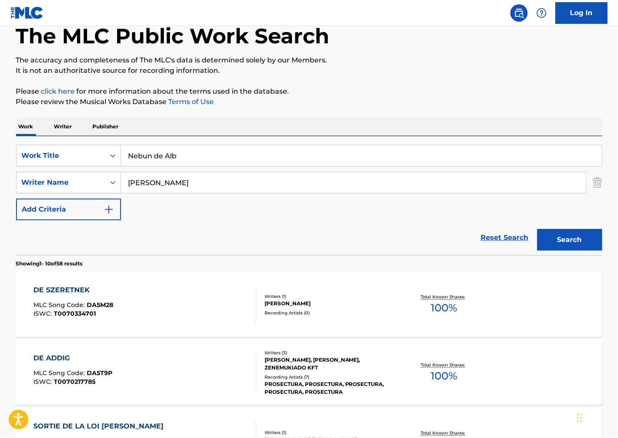
click at [446, 73] on p "It is not an authoritative source for recording information." at bounding box center [309, 70] width 586 height 10
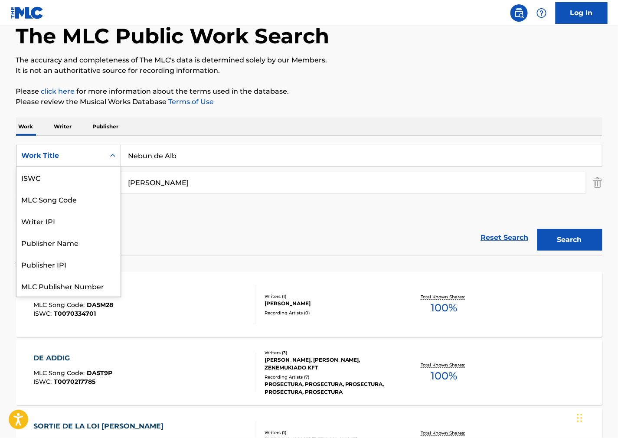
click at [72, 157] on div "Work Title" at bounding box center [61, 156] width 78 height 10
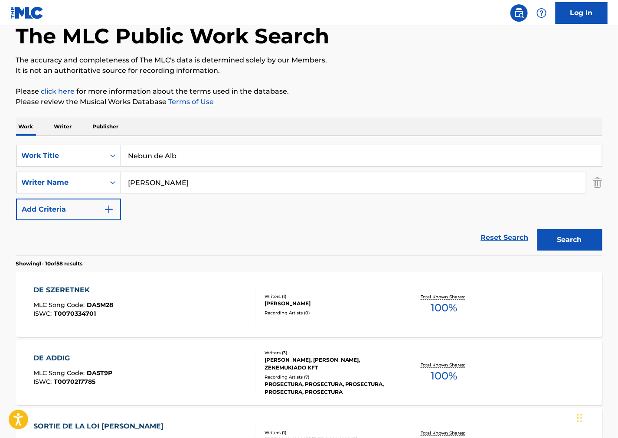
click at [389, 101] on p "Please review the Musical Works Database Terms of Use" at bounding box center [309, 102] width 586 height 10
drag, startPoint x: 375, startPoint y: 153, endPoint x: 337, endPoint y: 185, distance: 49.6
click at [375, 153] on input "Nebun de Alb" at bounding box center [361, 155] width 481 height 21
drag, startPoint x: 316, startPoint y: 183, endPoint x: 72, endPoint y: 188, distance: 243.4
click at [0, 188] on html "Accessibility Screen-Reader Guide, Feedback, and Issue Reporting | New window C…" at bounding box center [309, 171] width 618 height 438
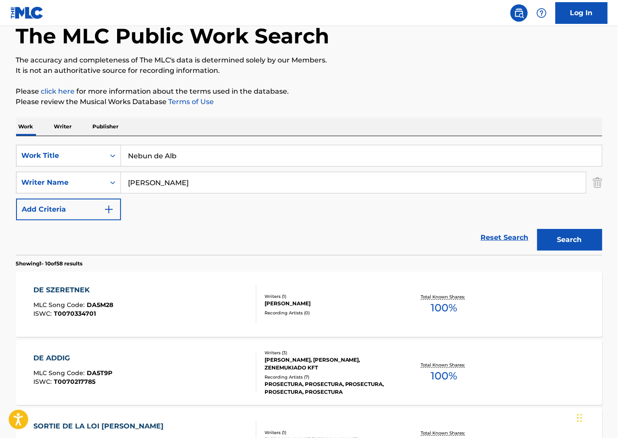
paste input "[PERSON_NAME]"
type input "[PERSON_NAME]"
click at [582, 249] on button "Search" at bounding box center [569, 240] width 65 height 22
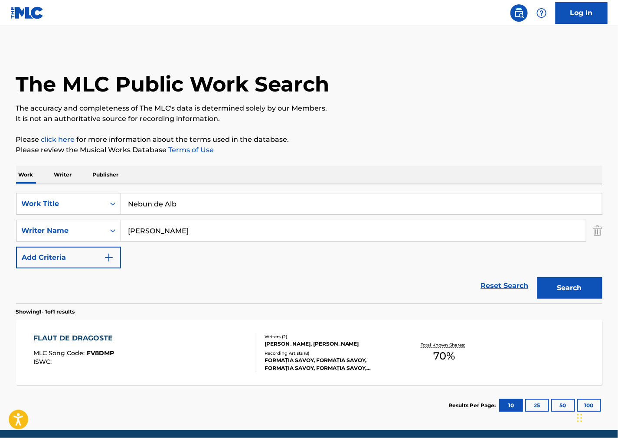
drag, startPoint x: 86, startPoint y: 203, endPoint x: -34, endPoint y: 209, distance: 120.3
click at [0, 209] on html "Accessibility Screen-Reader Guide, Feedback, and Issue Reporting | New window C…" at bounding box center [309, 219] width 618 height 438
paste input "w Day Will Rise"
type input "New Day Will Rise"
click at [439, 97] on div "The MLC Public Work Search" at bounding box center [309, 79] width 586 height 63
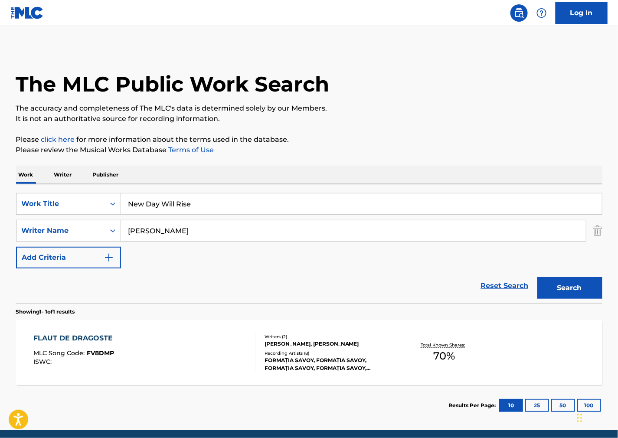
drag, startPoint x: 59, startPoint y: 236, endPoint x: 384, endPoint y: 241, distance: 325.3
click at [48, 241] on div "SearchWithCriteriafb5293be-ad9d-41fb-ba3d-394636647516 Writer Name [PERSON_NAME]" at bounding box center [309, 231] width 586 height 22
paste input "eles"
click at [570, 281] on button "Search" at bounding box center [569, 288] width 65 height 22
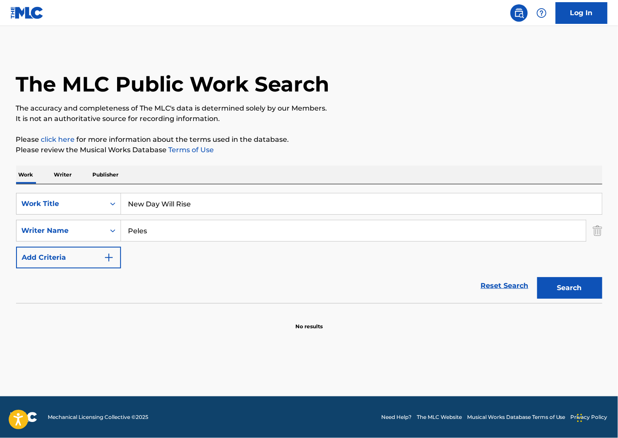
click at [343, 150] on p "Please review the Musical Works Database Terms of Use" at bounding box center [309, 150] width 586 height 10
drag, startPoint x: 217, startPoint y: 228, endPoint x: 38, endPoint y: 230, distance: 178.7
click at [36, 228] on div "SearchWithCriteriafb5293be-ad9d-41fb-ba3d-394636647516 Writer Name Peles" at bounding box center [309, 231] width 586 height 22
paste input "Biran"
click at [571, 278] on button "Search" at bounding box center [569, 288] width 65 height 22
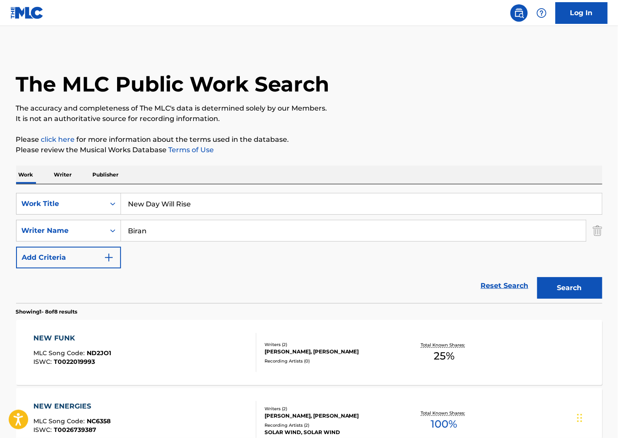
drag, startPoint x: 423, startPoint y: 118, endPoint x: 291, endPoint y: 0, distance: 177.3
click at [423, 118] on p "It is not an authoritative source for recording information." at bounding box center [309, 119] width 586 height 10
drag, startPoint x: 401, startPoint y: 133, endPoint x: 146, endPoint y: 249, distance: 280.1
drag, startPoint x: 7, startPoint y: 233, endPoint x: 0, endPoint y: 232, distance: 6.6
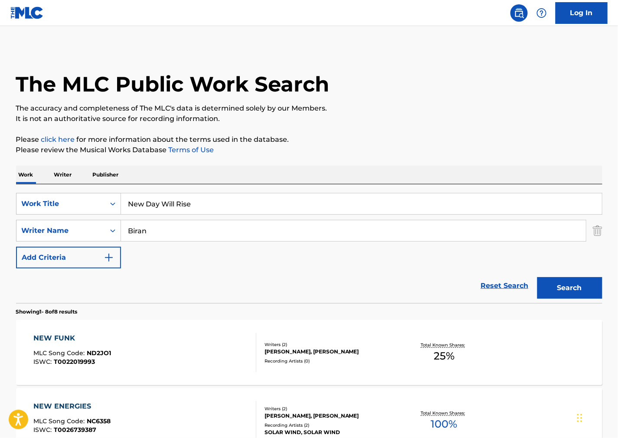
paste input "Tomer"
type input "Tomer"
click at [575, 285] on button "Search" at bounding box center [569, 288] width 65 height 22
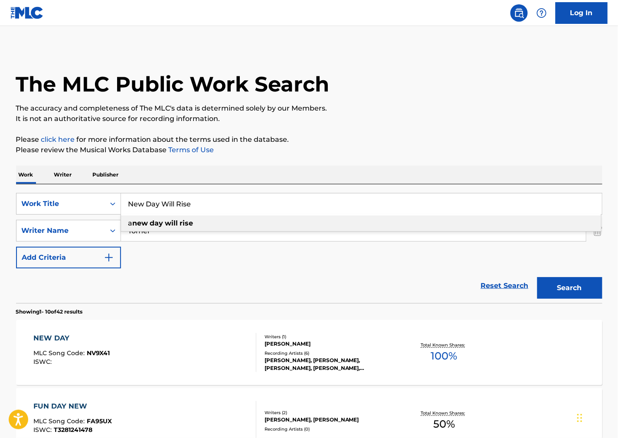
drag, startPoint x: 190, startPoint y: 198, endPoint x: -24, endPoint y: 192, distance: 213.9
click at [0, 192] on html "Accessibility Screen-Reader Guide, Feedback, and Issue Reporting | New window C…" at bounding box center [309, 219] width 618 height 438
paste input "Italian Brainrot Musical"
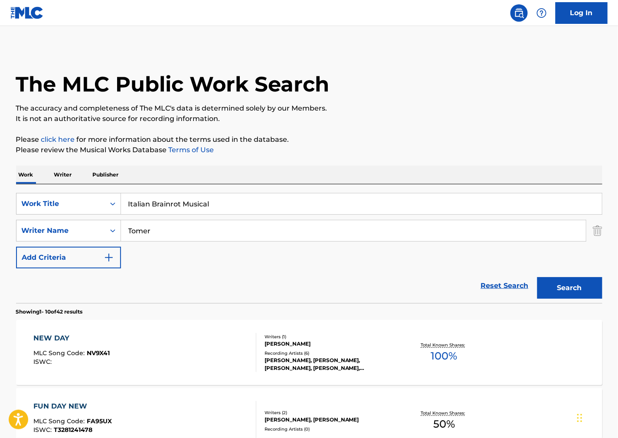
type input "Italian Brainrot Musical"
click at [385, 139] on p "Please click here for more information about the terms used in the database." at bounding box center [309, 139] width 586 height 10
click at [399, 116] on p "It is not an authoritative source for recording information." at bounding box center [309, 119] width 586 height 10
drag, startPoint x: 124, startPoint y: 228, endPoint x: 9, endPoint y: 227, distance: 115.4
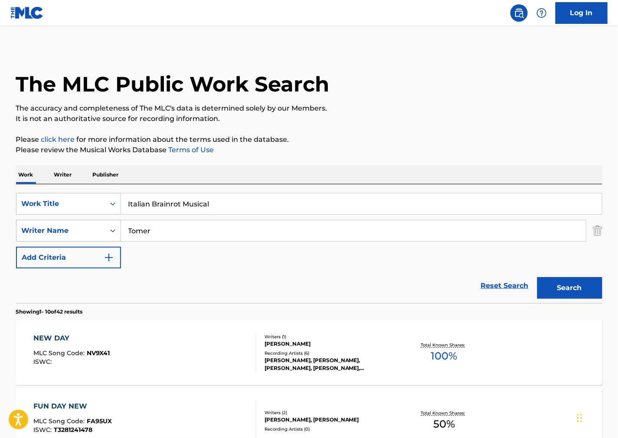
paste input "Kolobanov"
type input "Kolobanov"
click at [588, 291] on button "Search" at bounding box center [569, 288] width 65 height 22
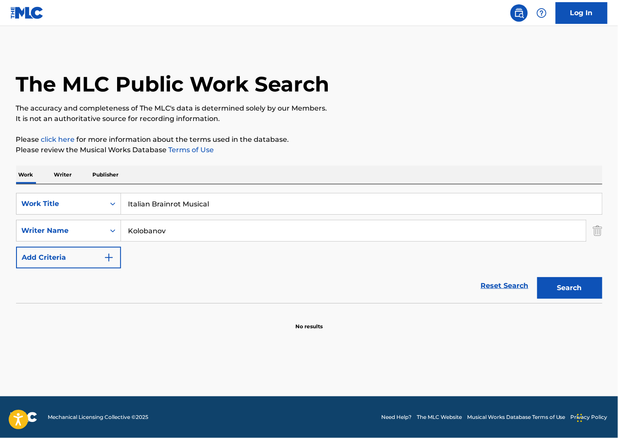
drag, startPoint x: 3, startPoint y: 220, endPoint x: -30, endPoint y: 220, distance: 32.5
click at [0, 220] on html "Accessibility Screen-Reader Guide, Feedback, and Issue Reporting | New window C…" at bounding box center [309, 219] width 618 height 438
click at [537, 277] on button "Search" at bounding box center [569, 288] width 65 height 22
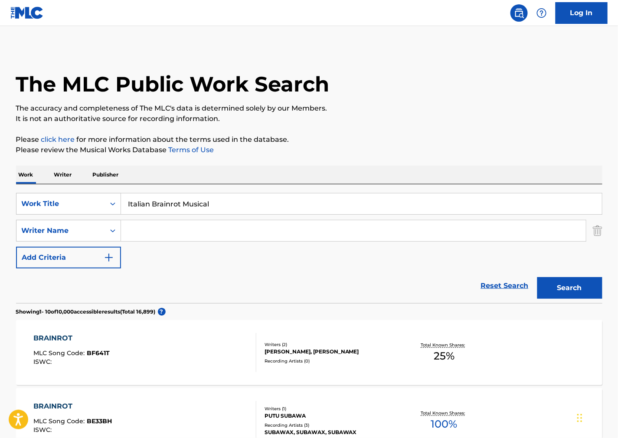
drag, startPoint x: 447, startPoint y: 96, endPoint x: 437, endPoint y: 91, distance: 10.9
click at [447, 96] on div "The MLC Public Work Search" at bounding box center [309, 79] width 586 height 63
click at [566, 284] on button "Search" at bounding box center [569, 288] width 65 height 22
click at [88, 203] on div "Work Title" at bounding box center [61, 204] width 78 height 10
drag, startPoint x: 50, startPoint y: 200, endPoint x: 43, endPoint y: 208, distance: 10.4
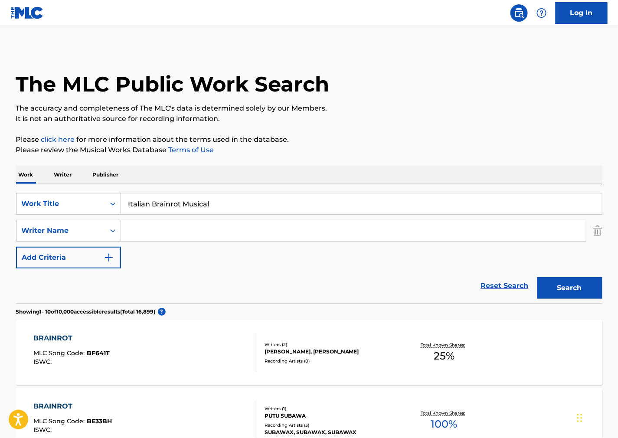
click at [27, 200] on div "SearchWithCriteria12cf79e0-ae03-4f8f-a239-1b1f5dca48eb Work Title Italian Brain…" at bounding box center [309, 204] width 586 height 22
click at [149, 231] on input "Search Form" at bounding box center [353, 230] width 465 height 21
paste input "[MEDICAL_DATA][PERSON_NAME]"
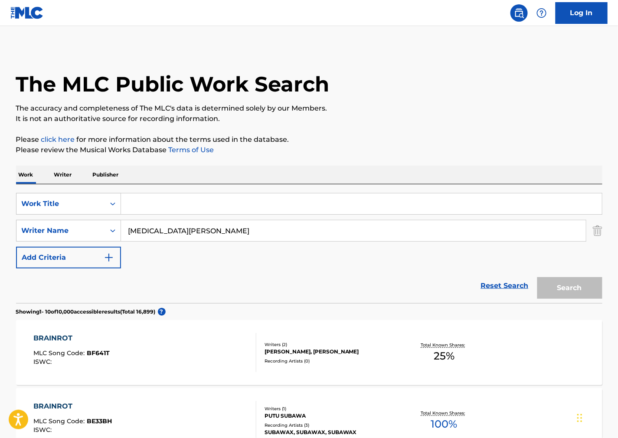
type input "[MEDICAL_DATA][PERSON_NAME]"
click at [572, 278] on div "Search" at bounding box center [567, 285] width 69 height 35
